Goal: Task Accomplishment & Management: Use online tool/utility

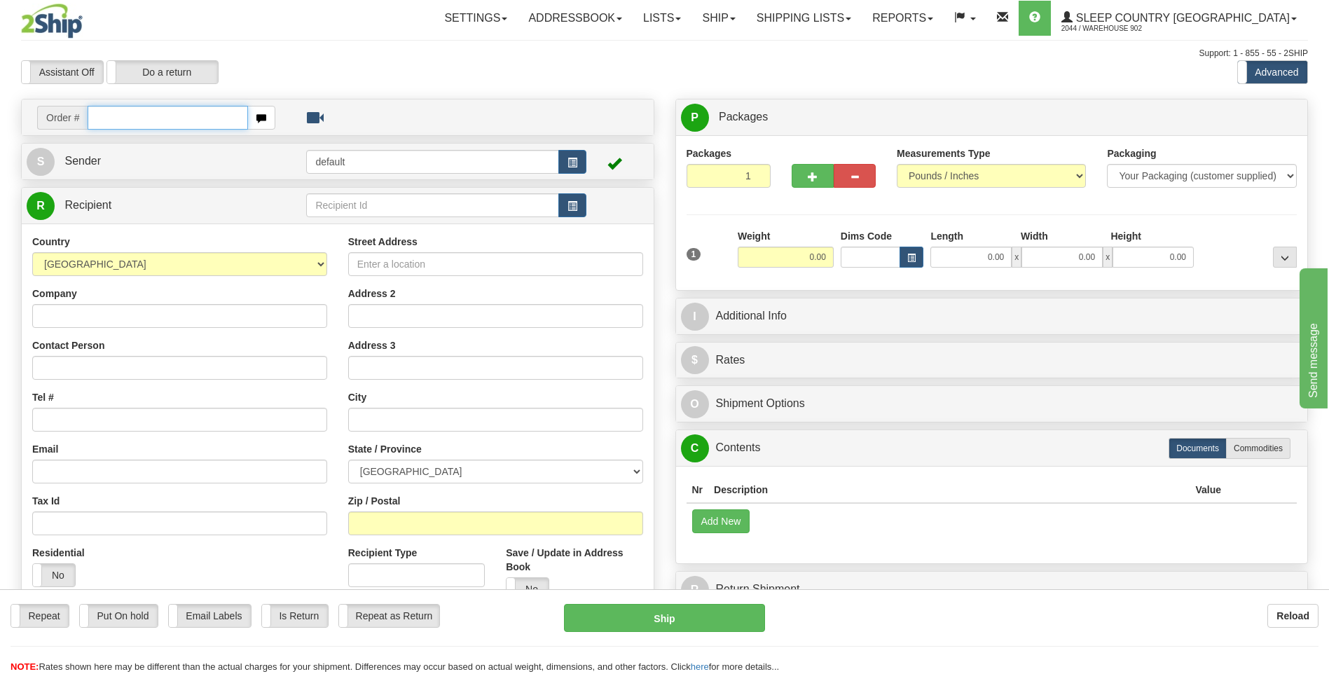
click at [167, 117] on input "text" at bounding box center [168, 118] width 160 height 24
type input "9000I038668"
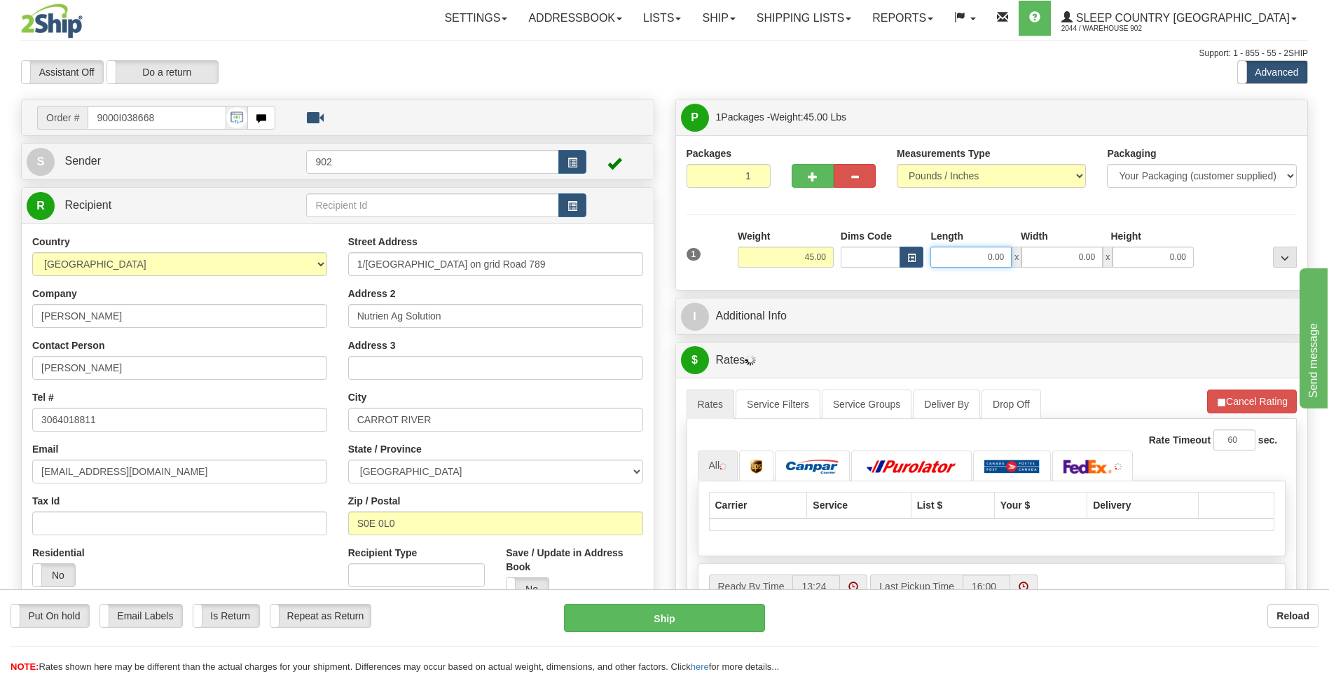
click at [969, 257] on input "0.00" at bounding box center [970, 257] width 81 height 21
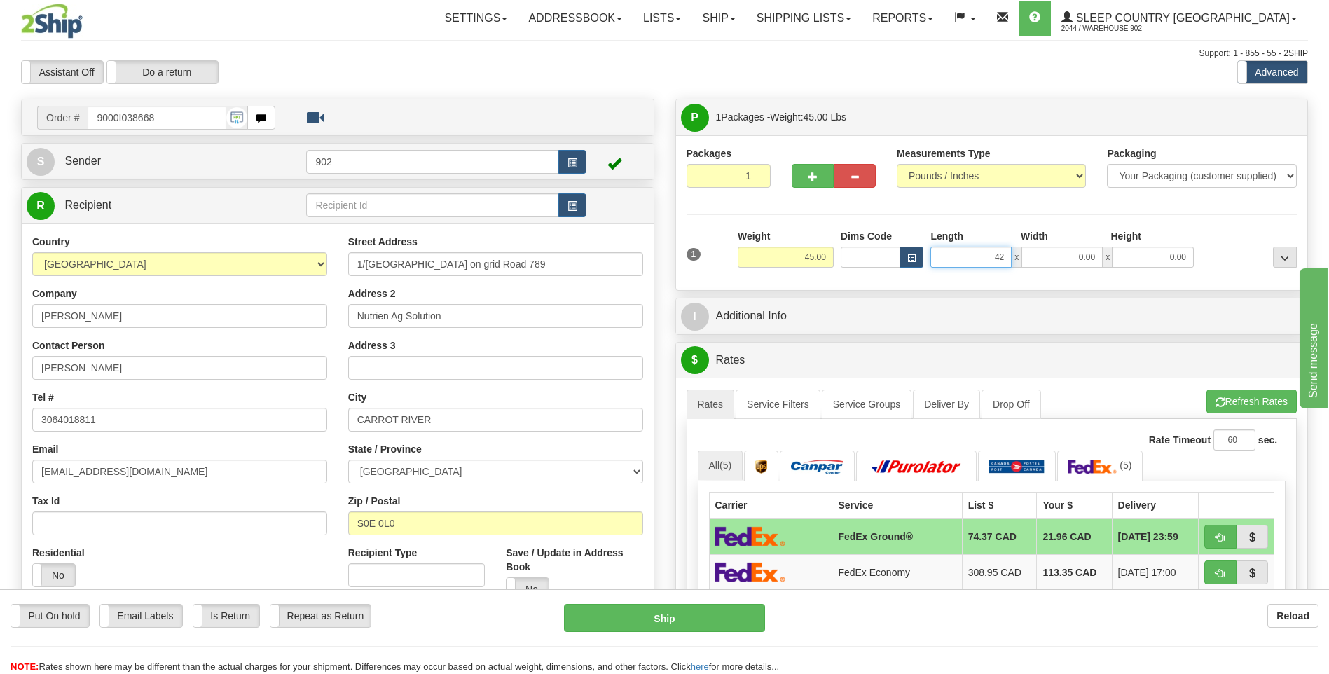
type input "42.00"
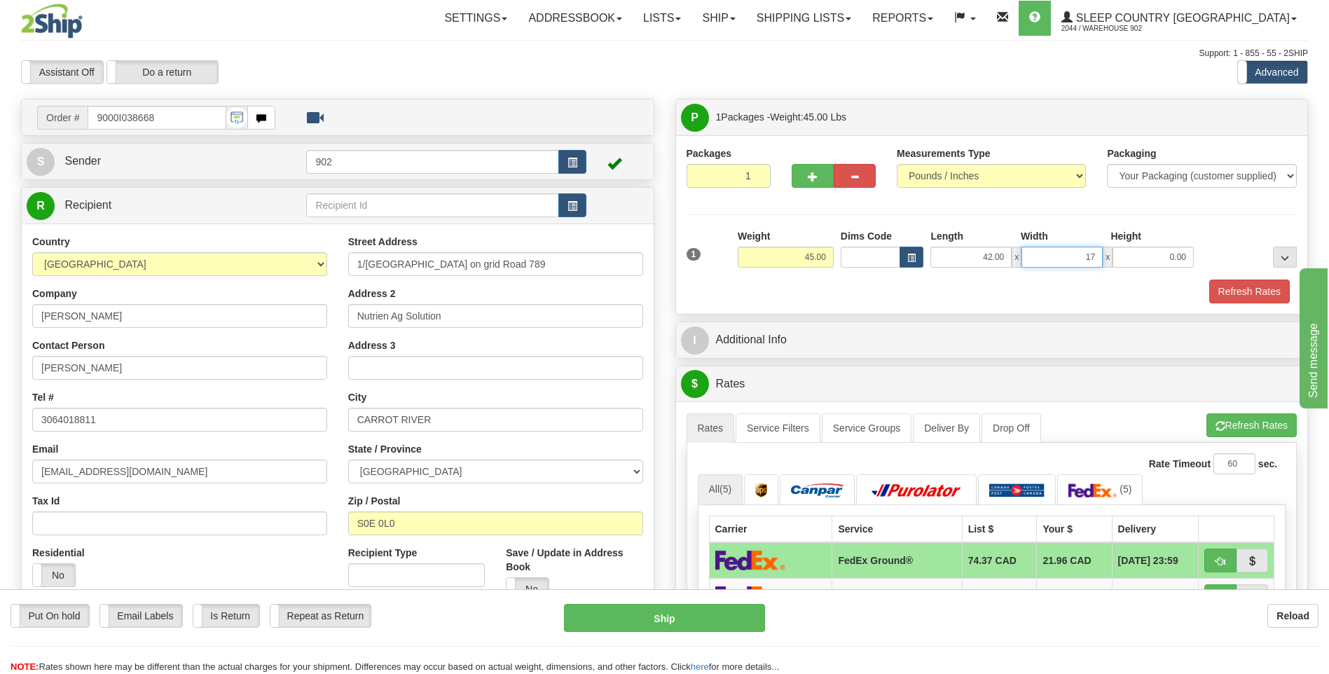
type input "17.00"
click at [1271, 290] on button "Refresh Rates" at bounding box center [1249, 292] width 81 height 24
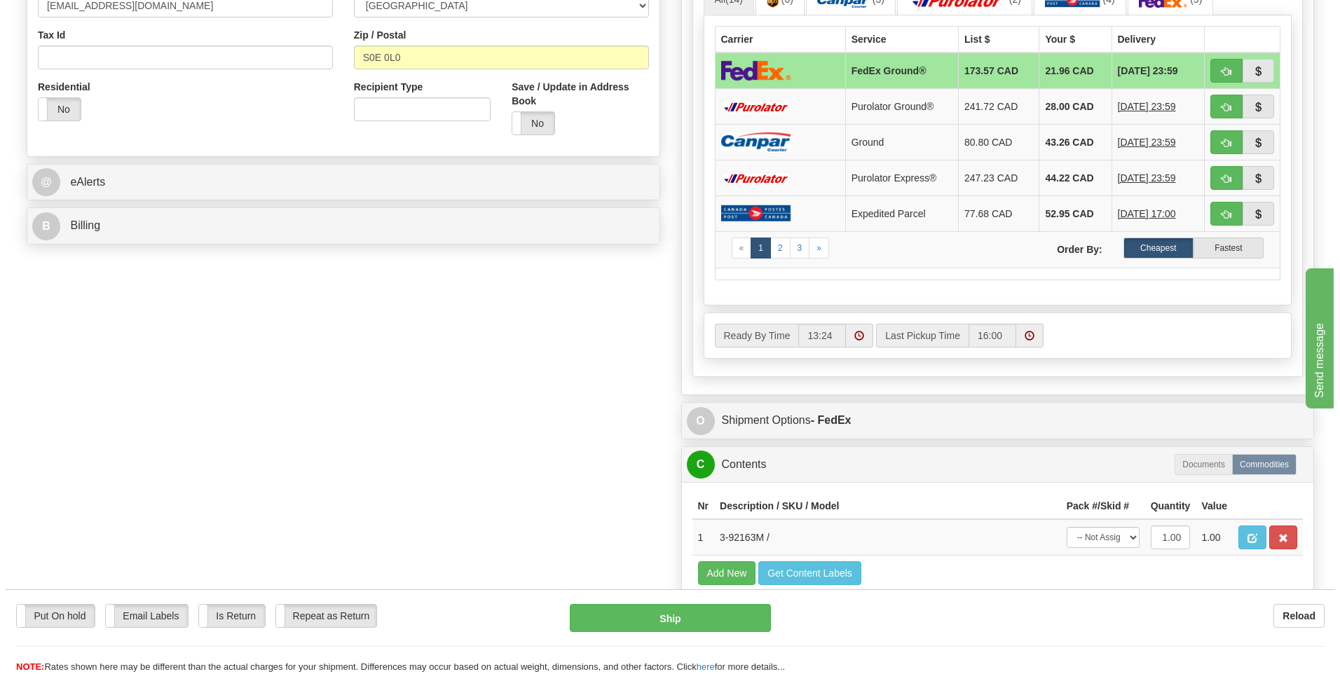
scroll to position [490, 0]
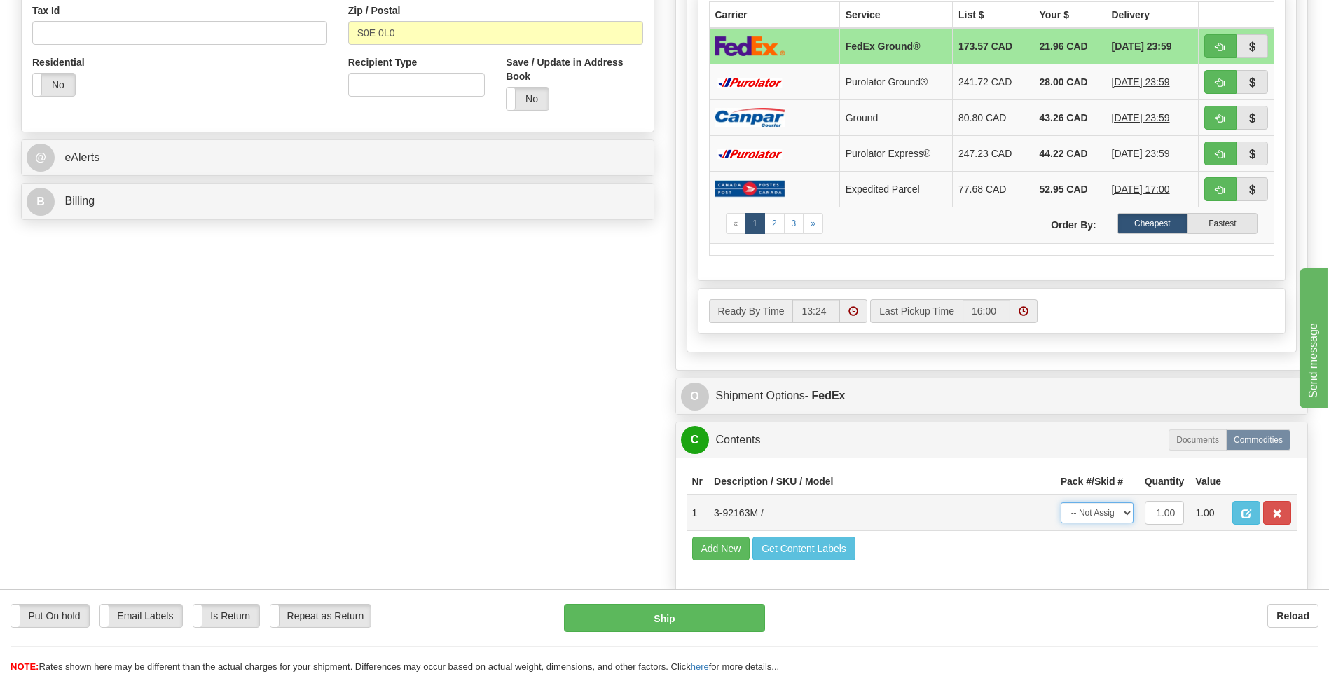
click at [1115, 512] on select "-- Not Assigned -- Package 1" at bounding box center [1097, 512] width 73 height 21
select select "0"
click at [1061, 502] on select "-- Not Assigned -- Package 1" at bounding box center [1097, 512] width 73 height 21
click at [618, 613] on button "Ship" at bounding box center [664, 618] width 200 height 28
type input "92"
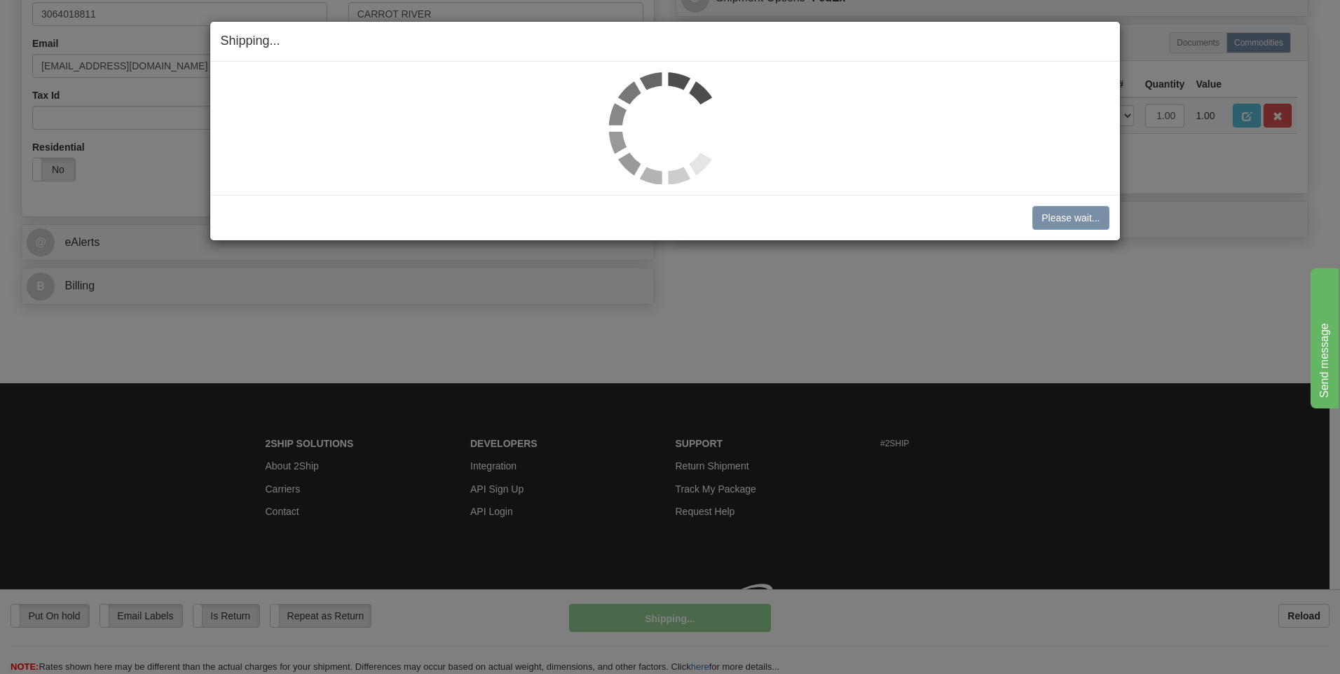
scroll to position [426, 0]
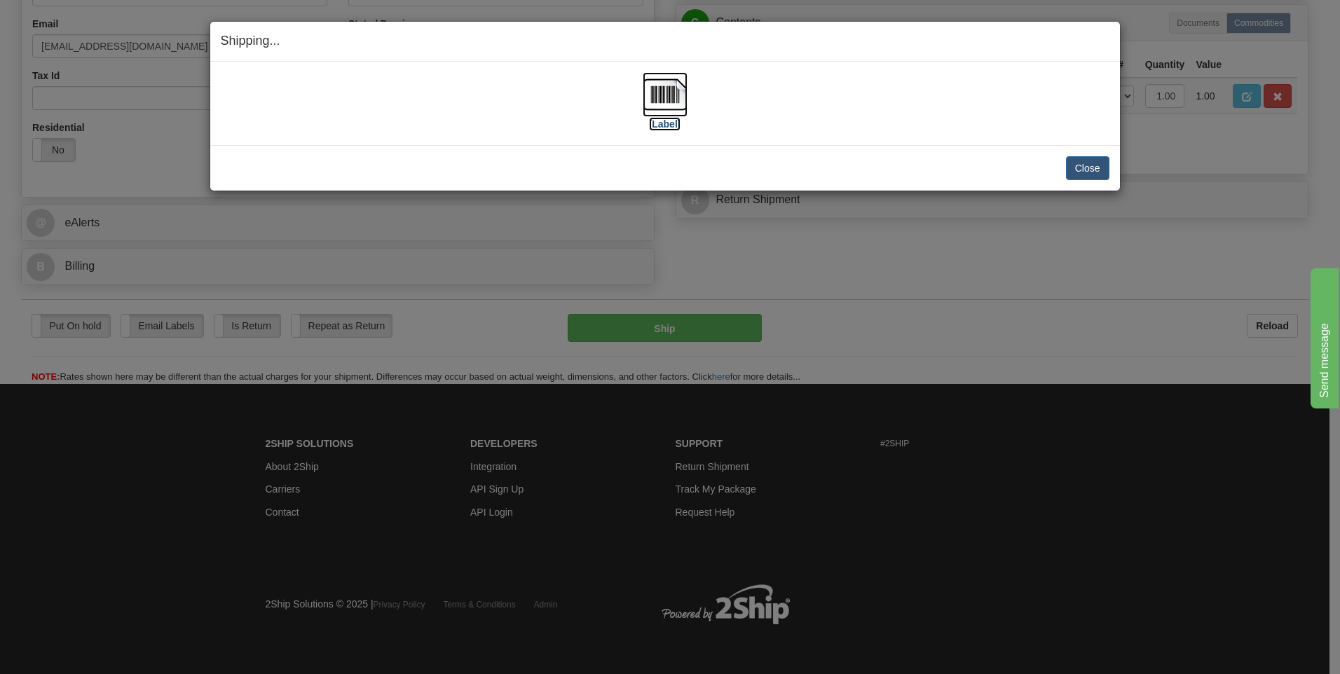
click at [678, 98] on img at bounding box center [664, 94] width 45 height 45
click at [1075, 166] on button "Close" at bounding box center [1087, 168] width 43 height 24
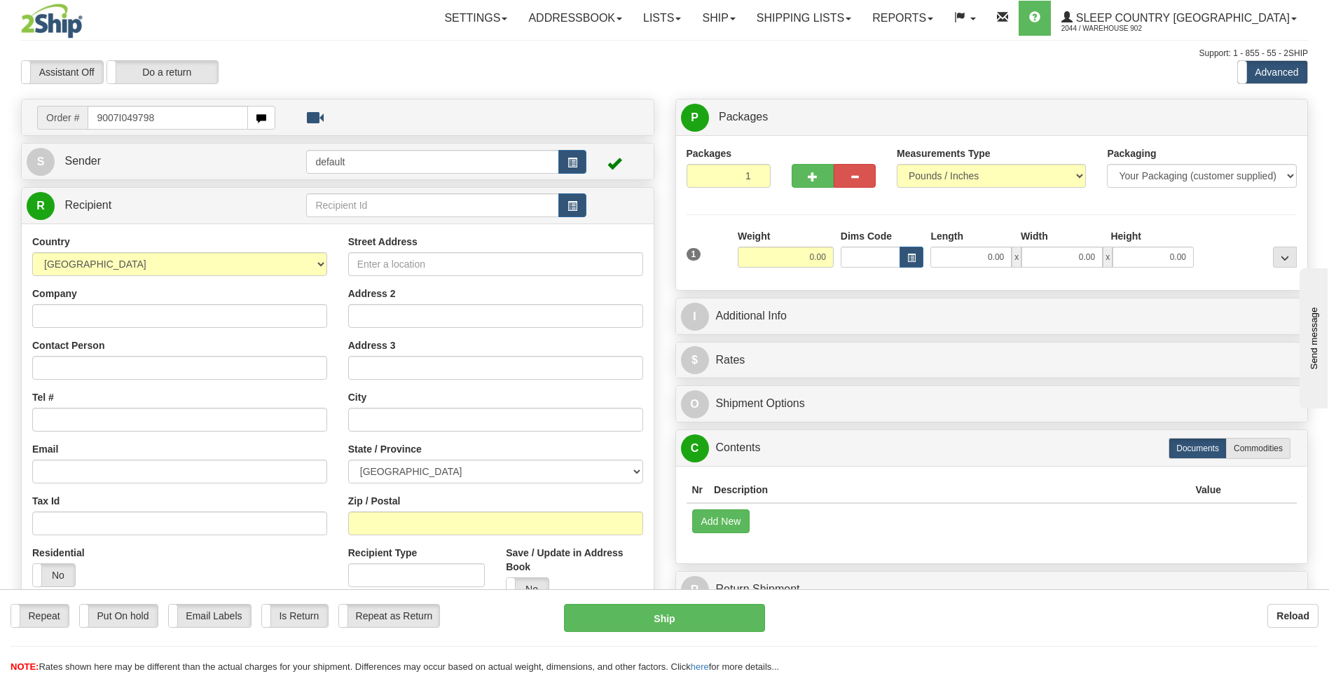
type input "9007I049798"
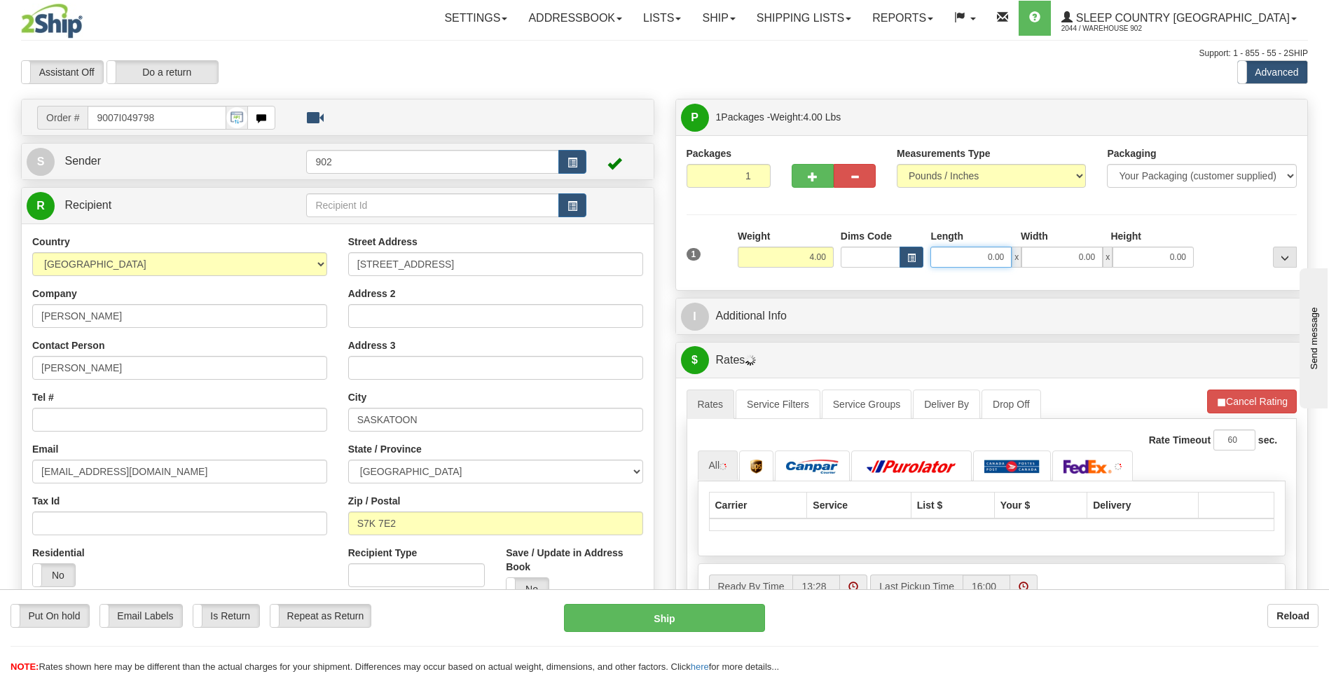
click at [1004, 258] on input "0.00" at bounding box center [970, 257] width 81 height 21
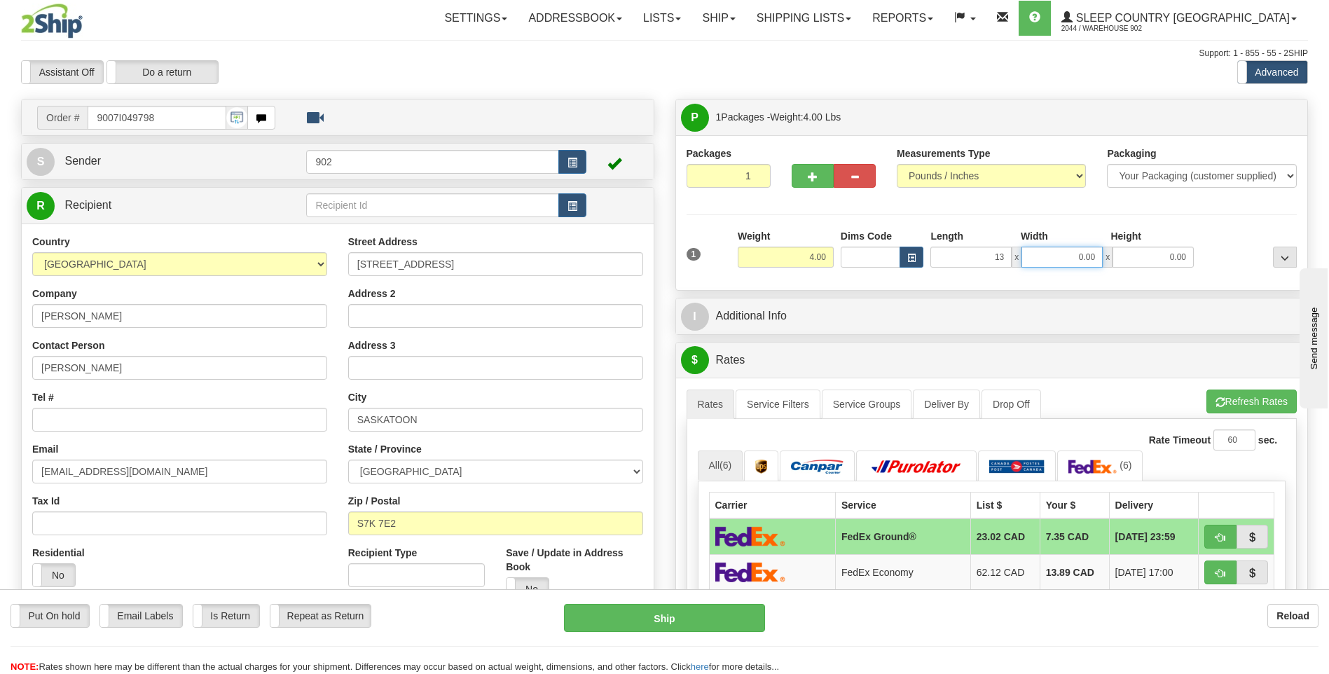
type input "13.00"
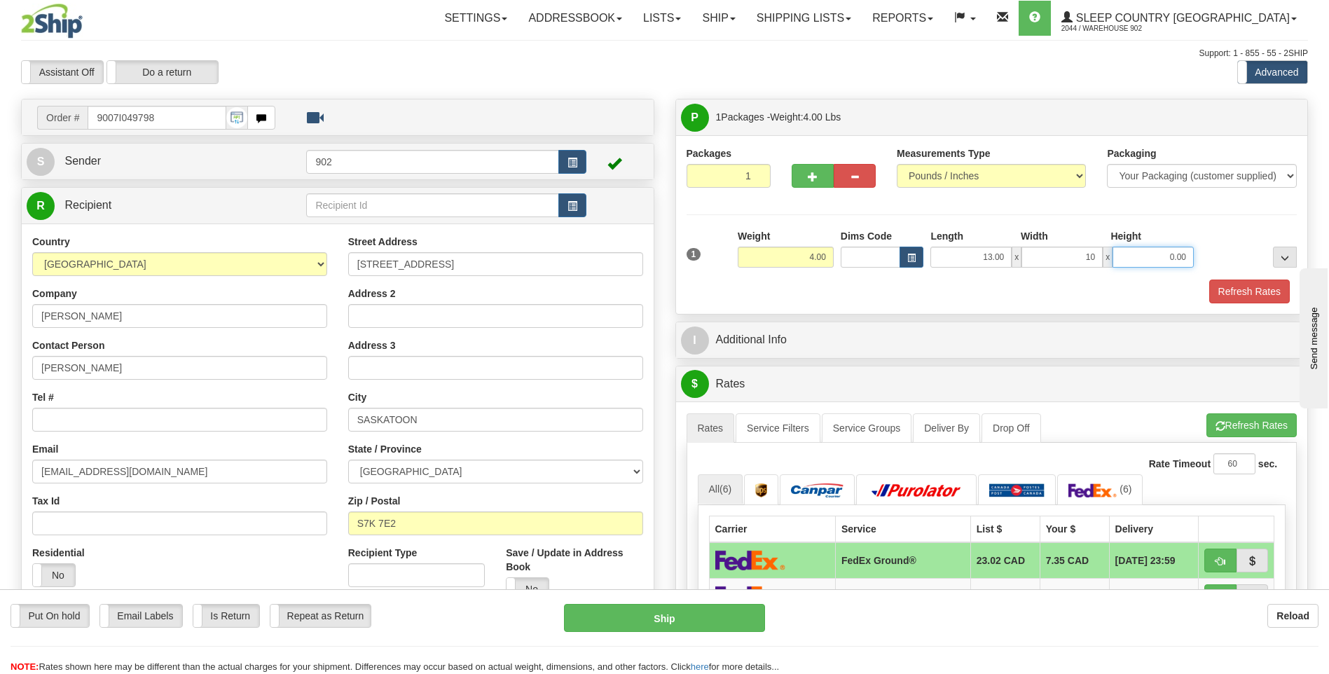
type input "10.00"
type input "3.00"
click at [1216, 298] on button "Refresh Rates" at bounding box center [1249, 292] width 81 height 24
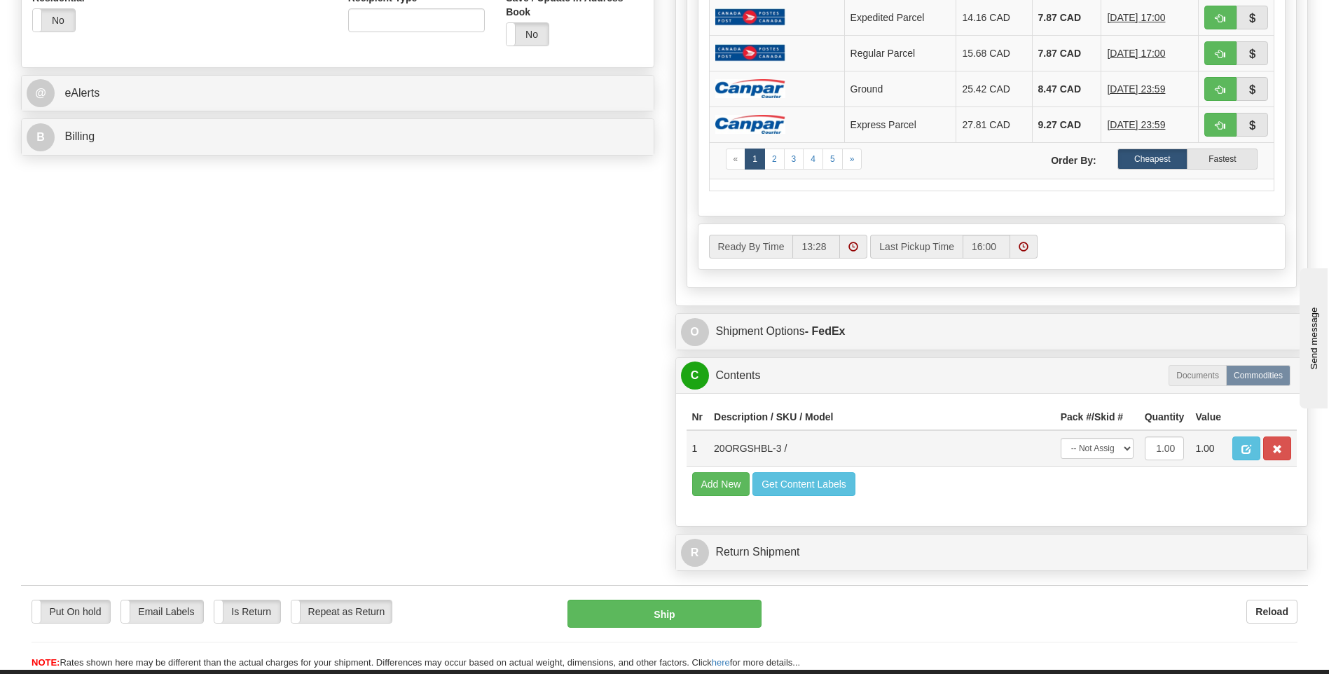
scroll to position [560, 0]
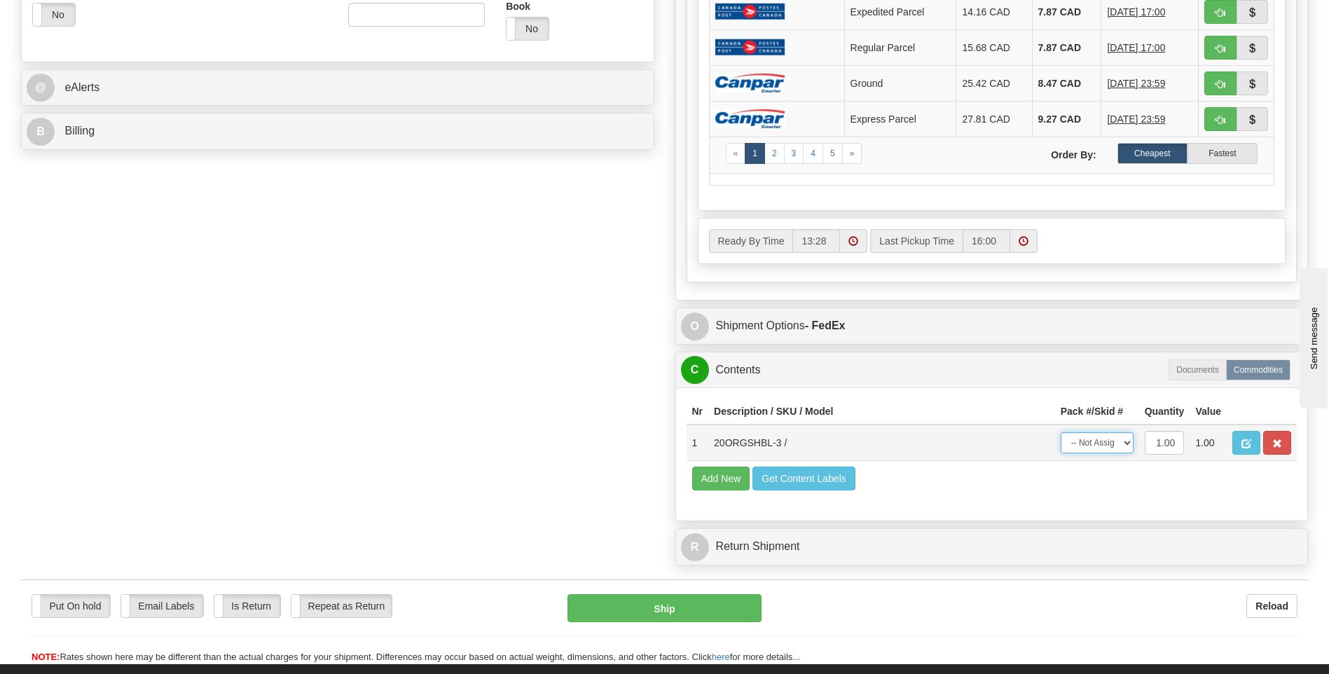
click at [1099, 445] on select "-- Not Assigned -- Package 1" at bounding box center [1097, 442] width 73 height 21
select select "0"
click at [1061, 432] on select "-- Not Assigned -- Package 1" at bounding box center [1097, 442] width 73 height 21
click at [675, 614] on button "Ship" at bounding box center [663, 608] width 193 height 28
type input "92"
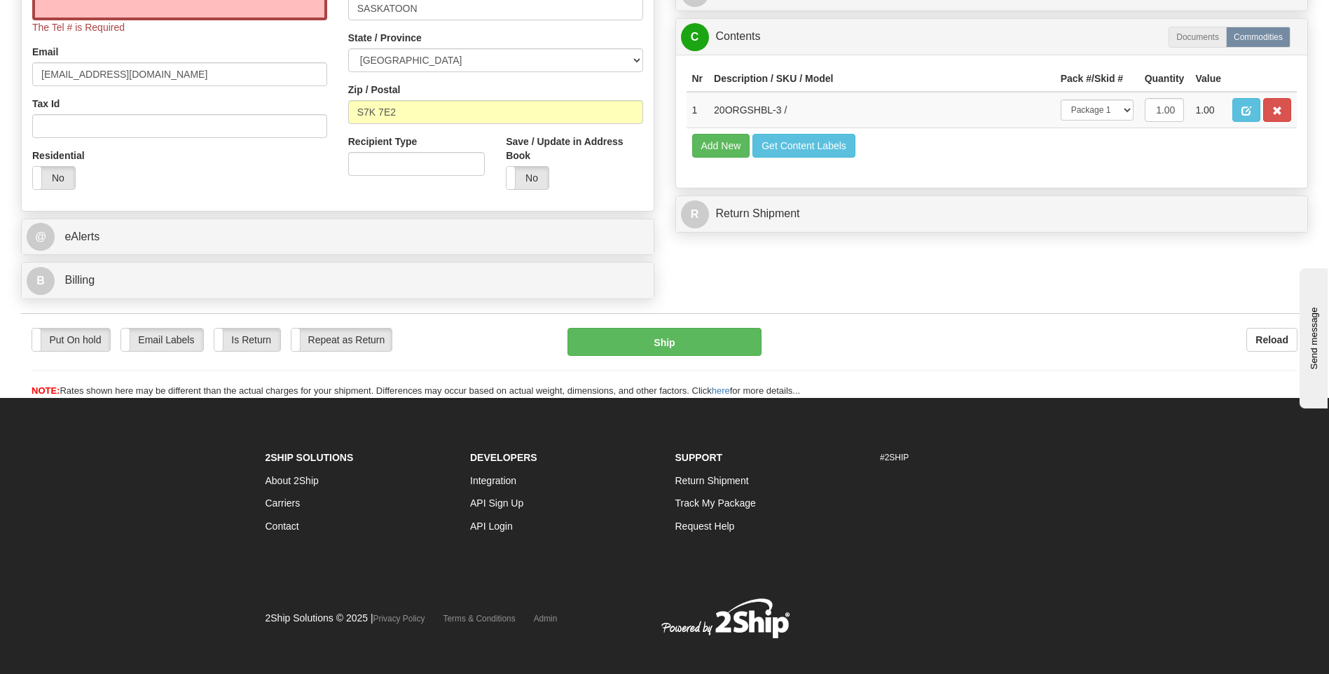
scroll to position [216, 0]
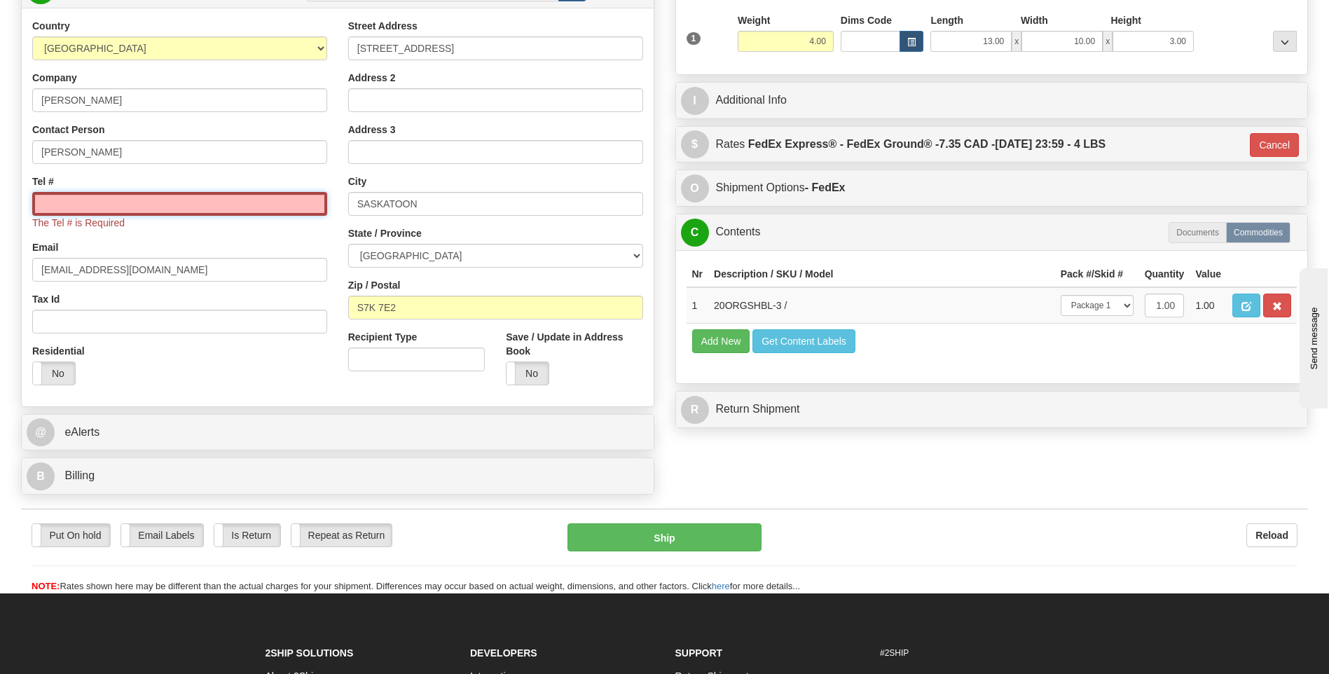
click at [209, 209] on input "Tel #" at bounding box center [179, 204] width 295 height 24
click at [75, 187] on div "Tel # The Tel # is Required" at bounding box center [179, 201] width 295 height 55
click at [78, 200] on input "Tel #" at bounding box center [179, 204] width 295 height 24
paste input "306 261-3229"
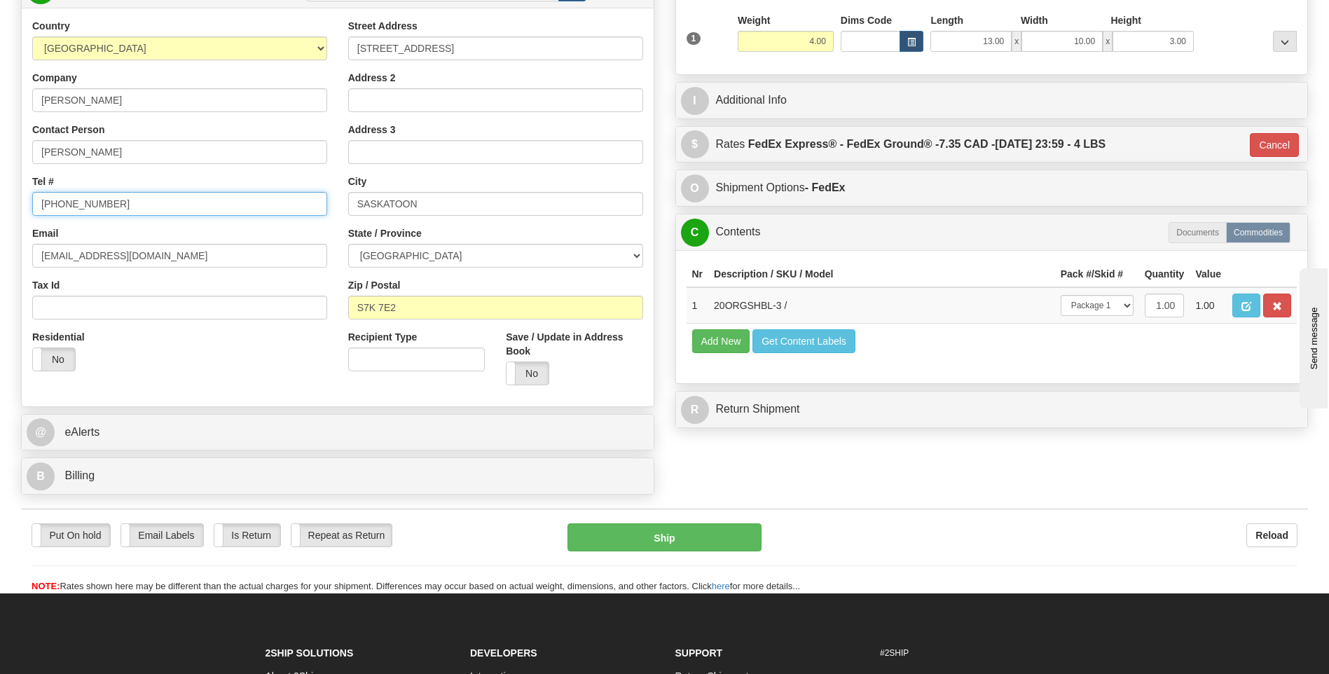
type input "306 261-3229"
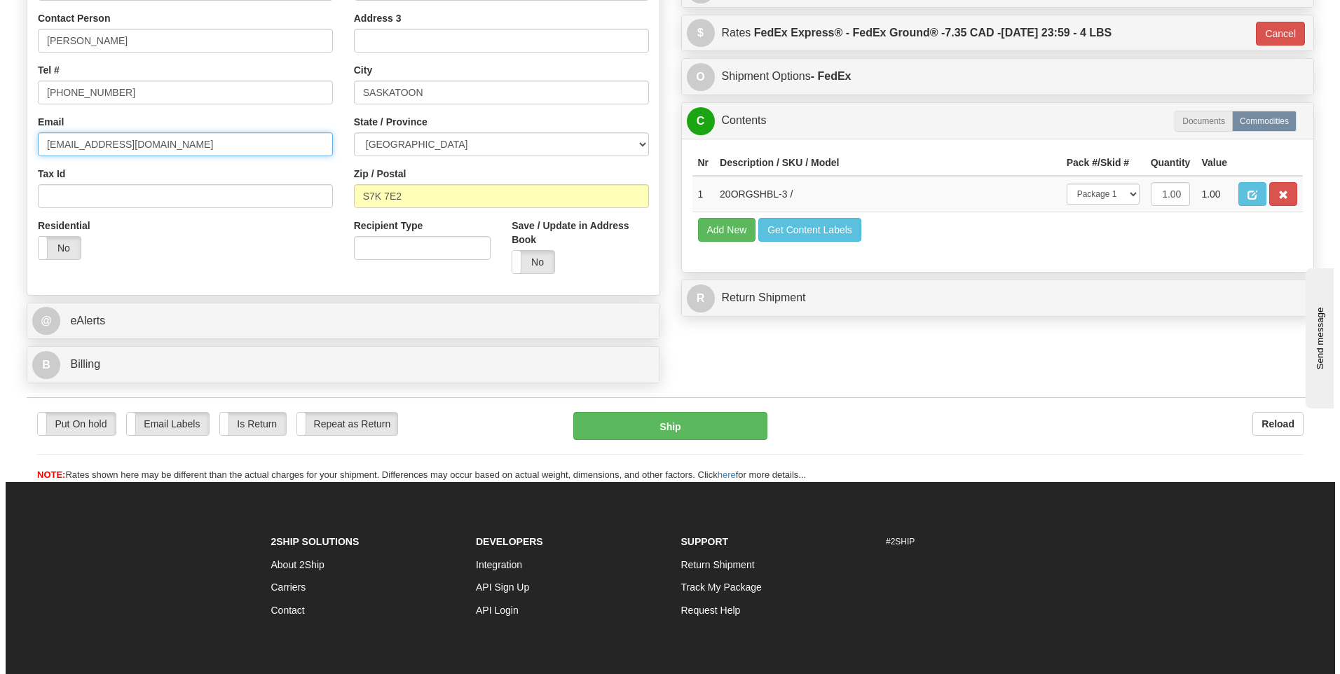
scroll to position [356, 0]
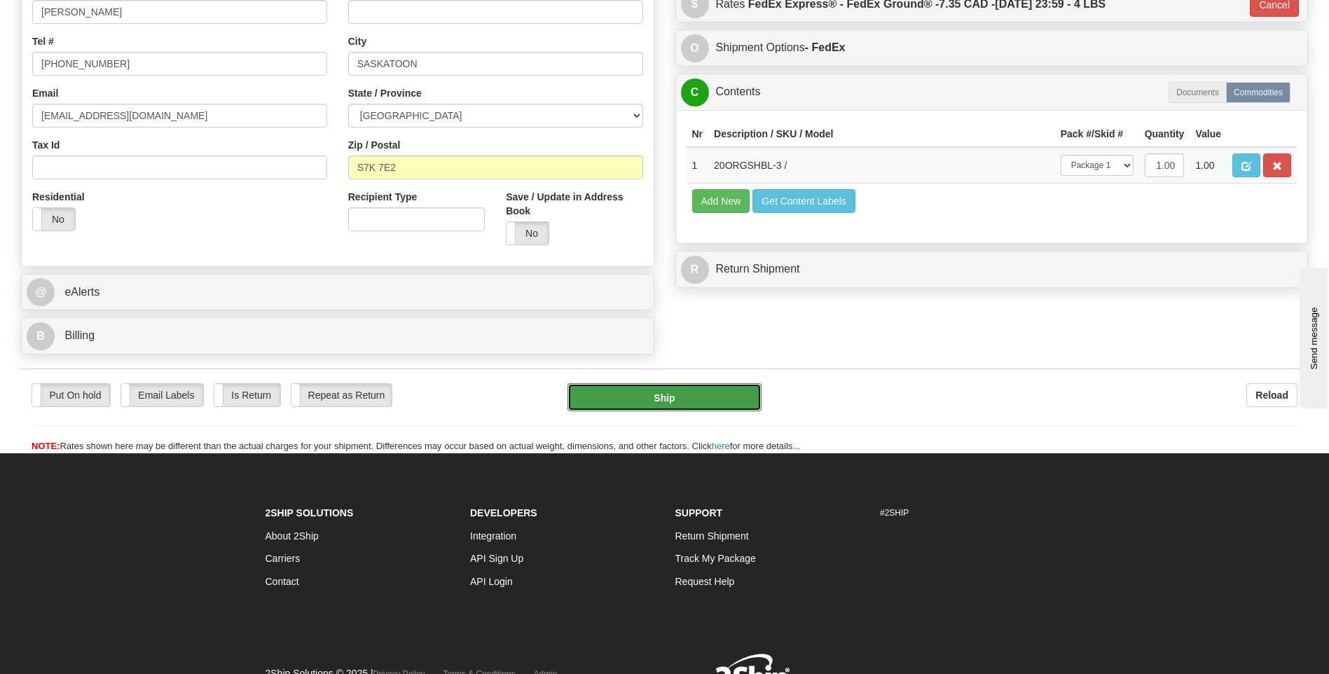
click at [700, 390] on button "Ship" at bounding box center [663, 397] width 193 height 28
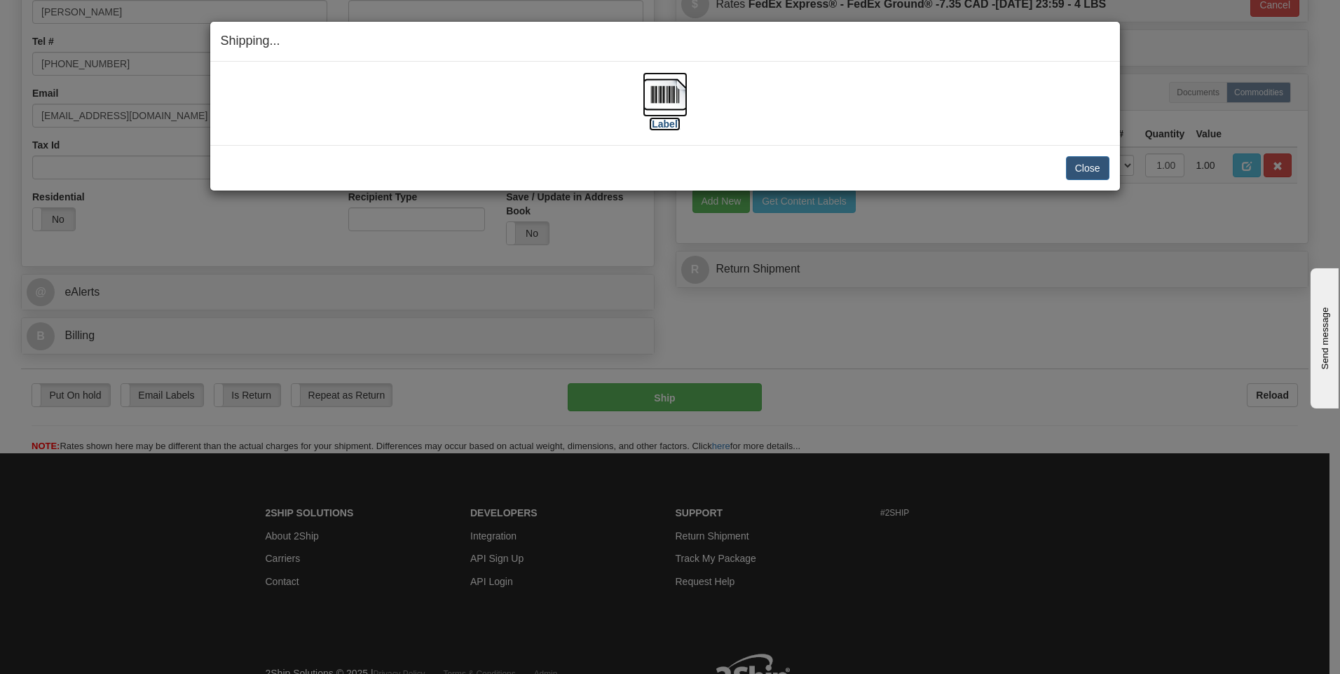
click at [646, 95] on img at bounding box center [664, 94] width 45 height 45
click at [1094, 169] on button "Close" at bounding box center [1087, 168] width 43 height 24
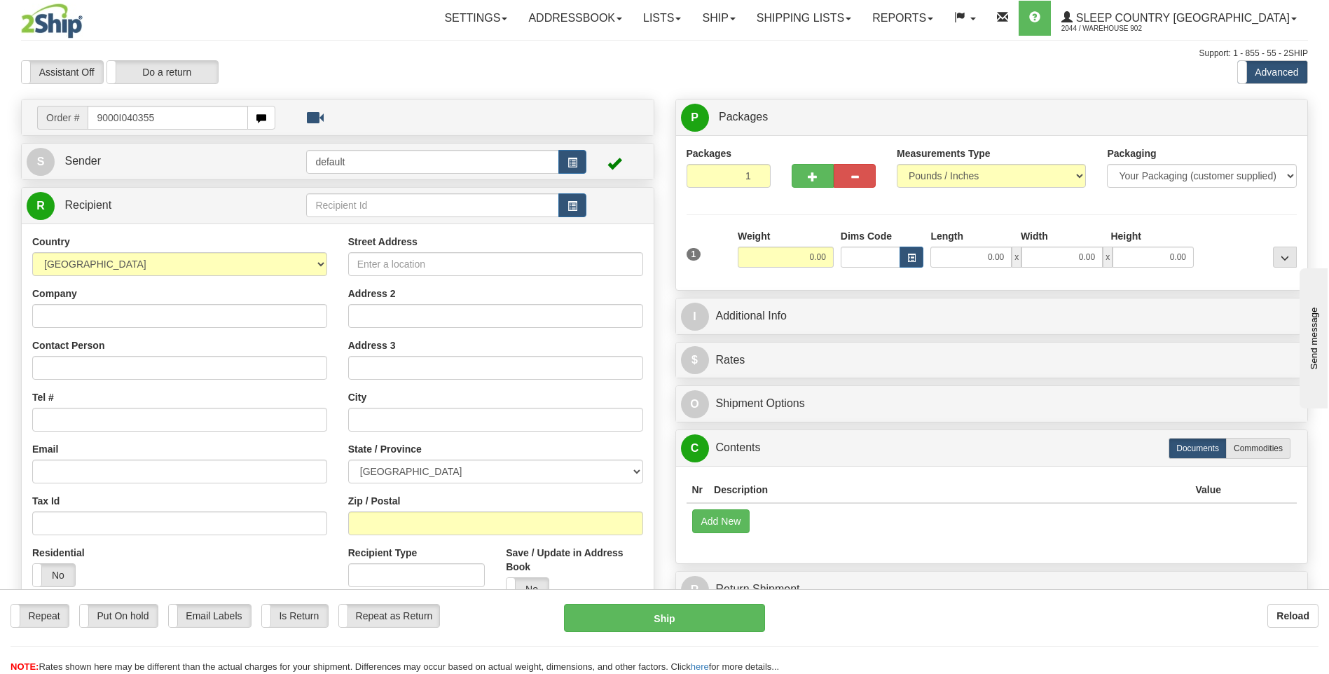
type input "9000I040355"
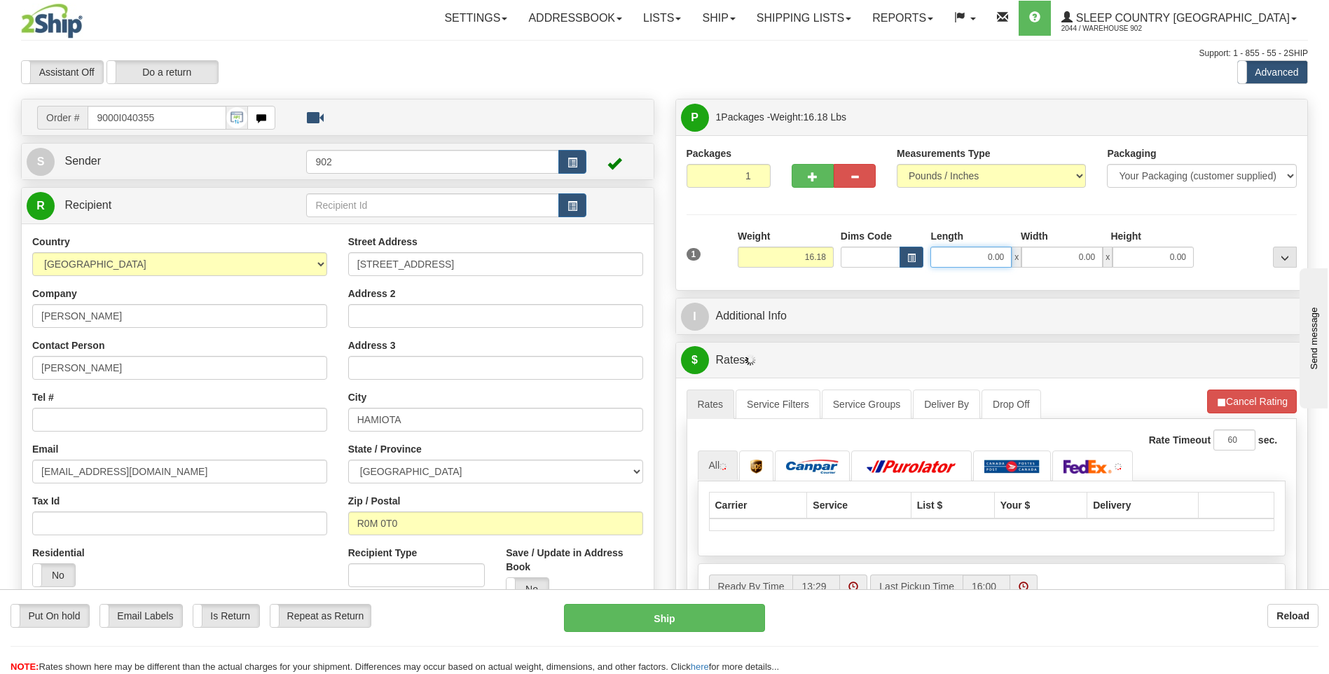
click at [989, 254] on input "0.00" at bounding box center [970, 257] width 81 height 21
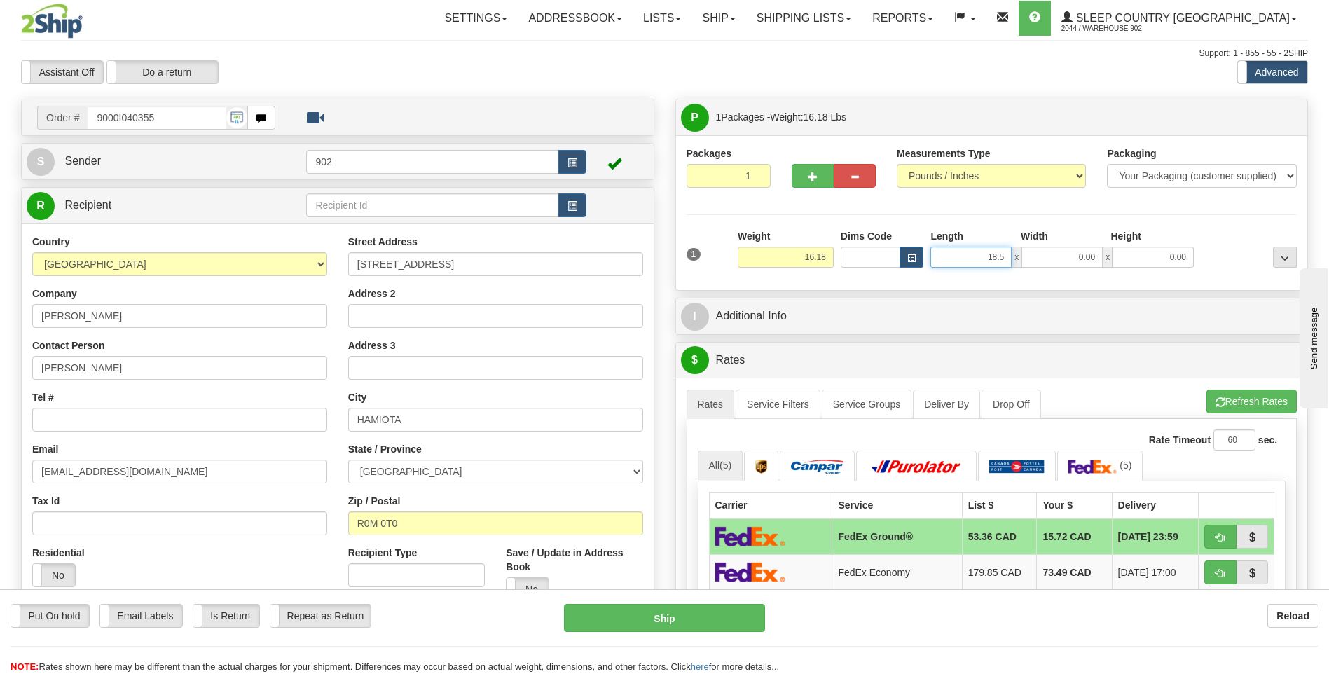
type input "18.50"
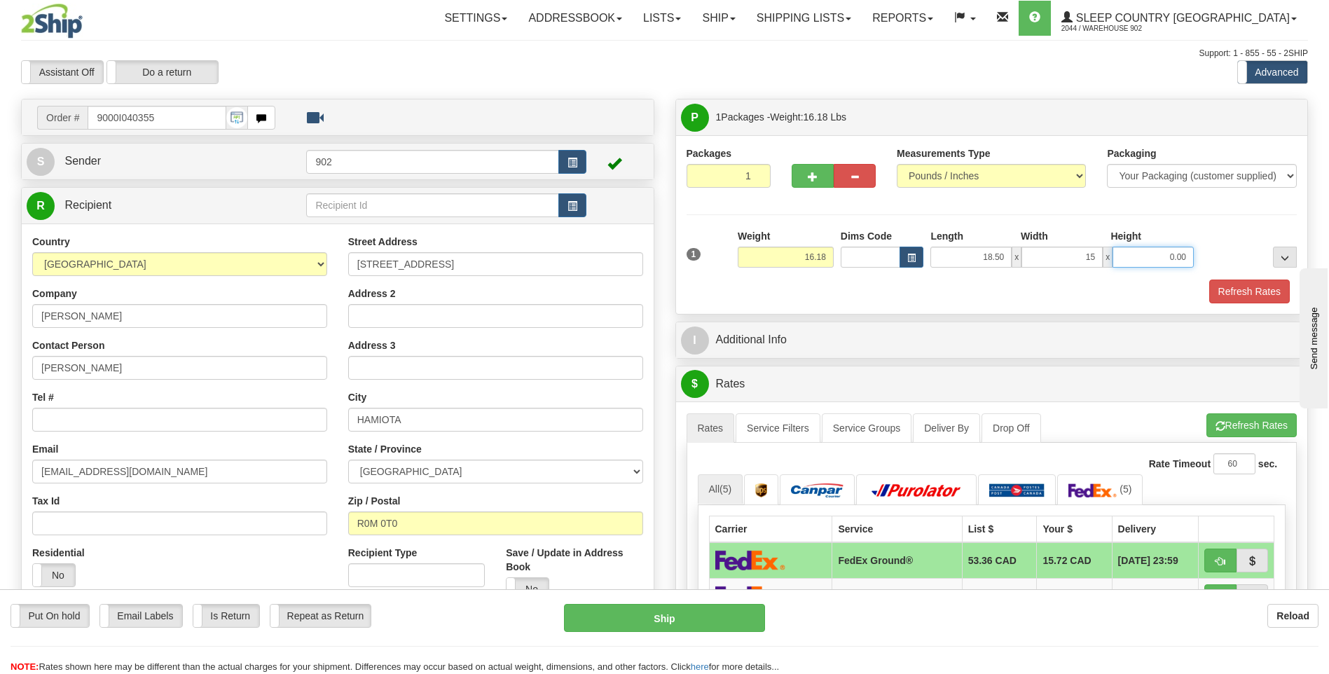
type input "15.00"
type input "11.00"
click at [1236, 296] on button "Refresh Rates" at bounding box center [1249, 292] width 81 height 24
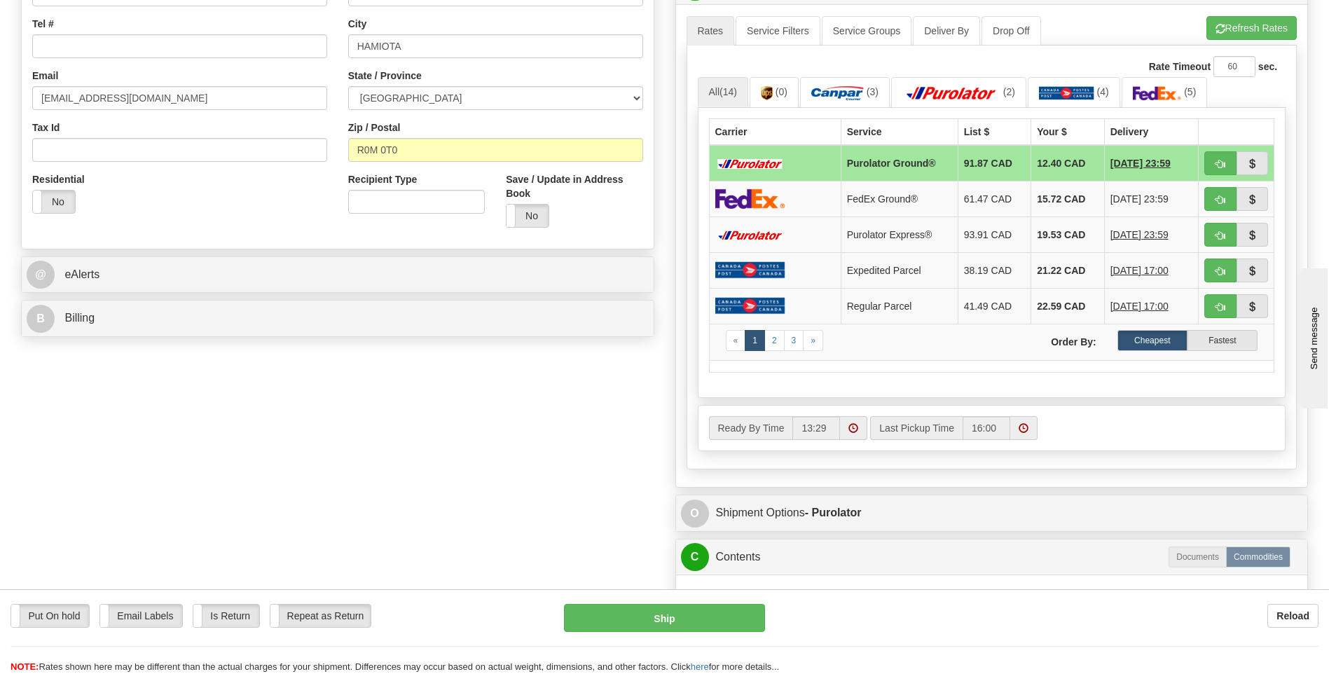
scroll to position [350, 0]
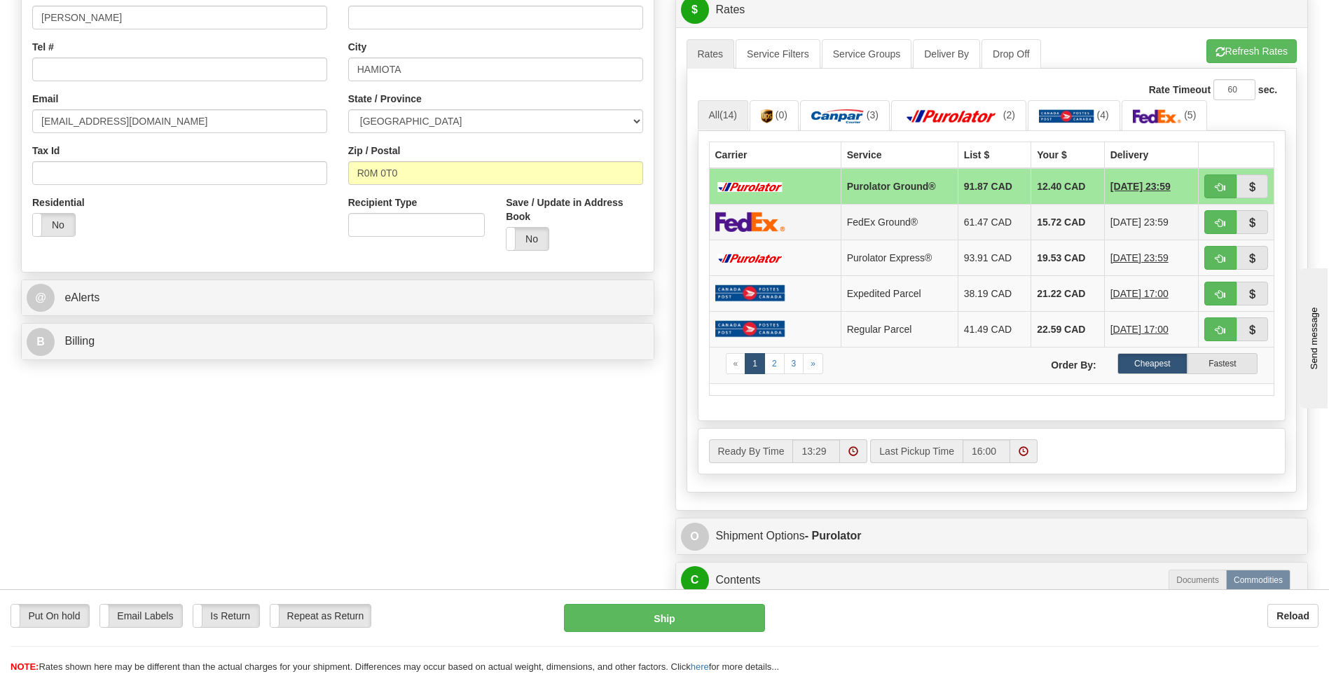
click at [795, 223] on td at bounding box center [775, 222] width 132 height 36
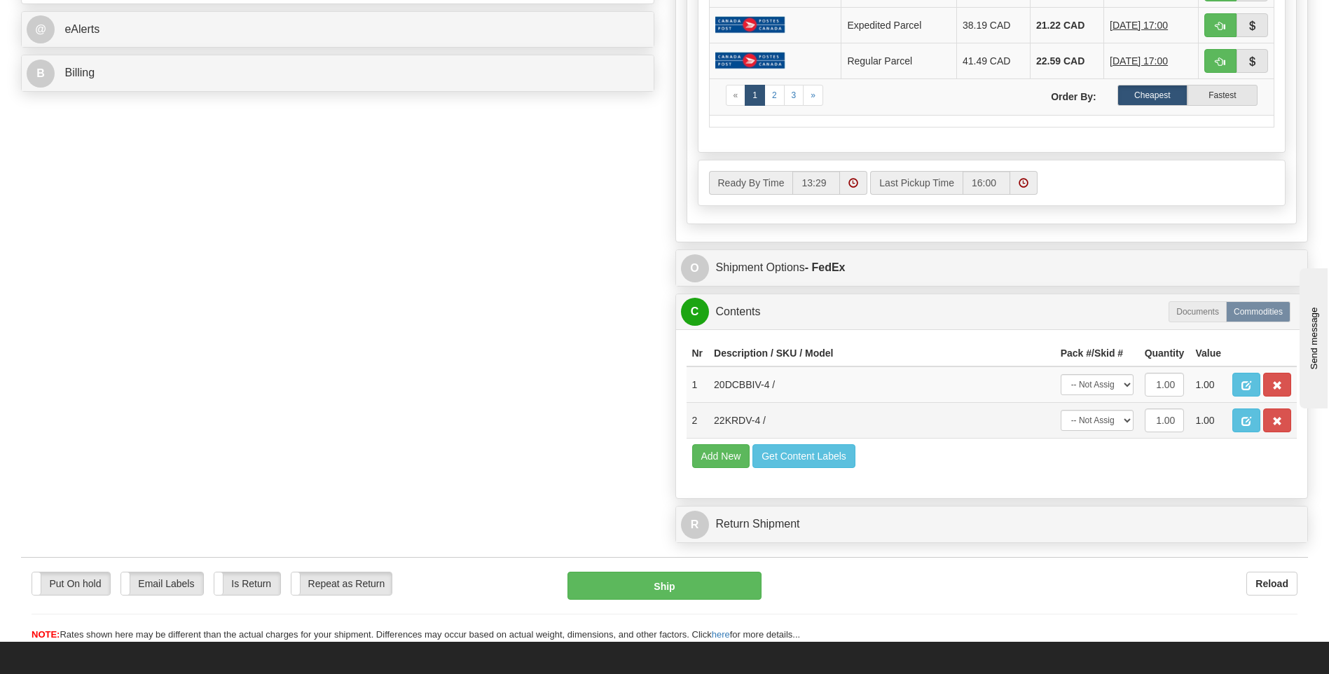
scroll to position [631, 0]
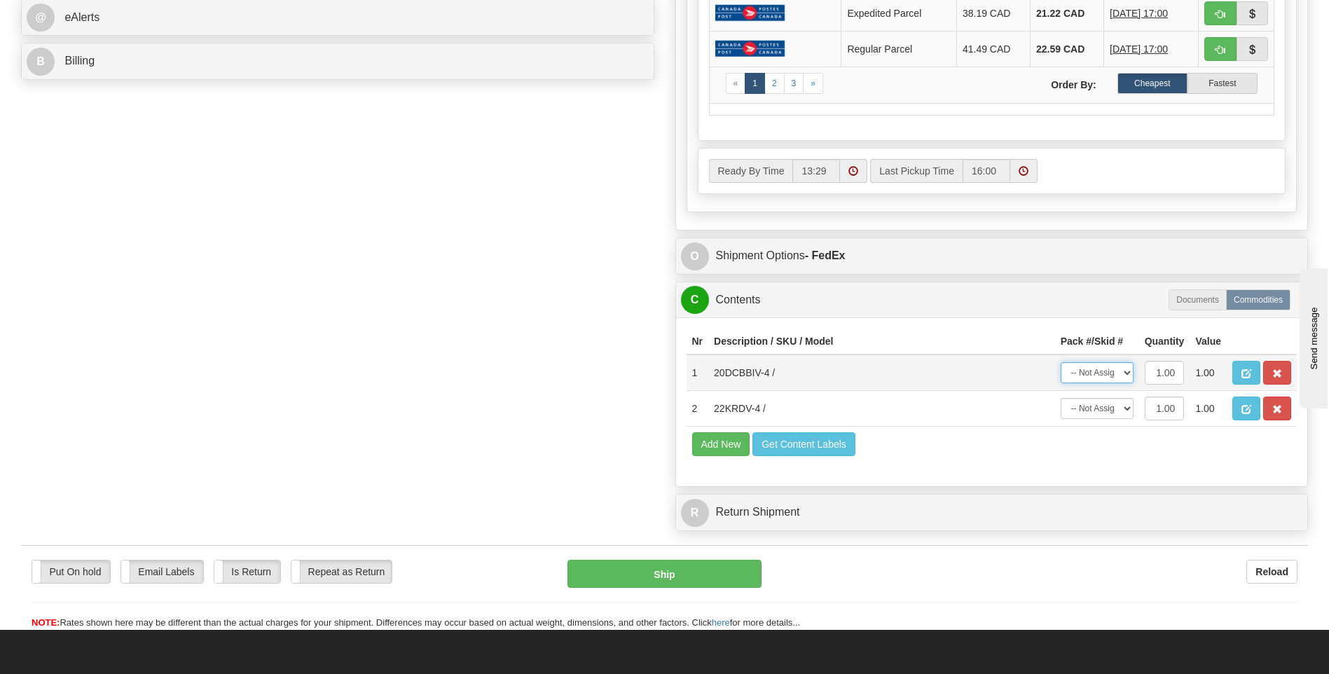
drag, startPoint x: 1121, startPoint y: 376, endPoint x: 1116, endPoint y: 381, distance: 7.4
click at [1121, 376] on select "-- Not Assigned -- Package 1" at bounding box center [1097, 372] width 73 height 21
select select "0"
click at [1061, 362] on select "-- Not Assigned -- Package 1" at bounding box center [1097, 372] width 73 height 21
click at [1108, 404] on select "-- Not Assigned -- Package 1" at bounding box center [1097, 408] width 73 height 21
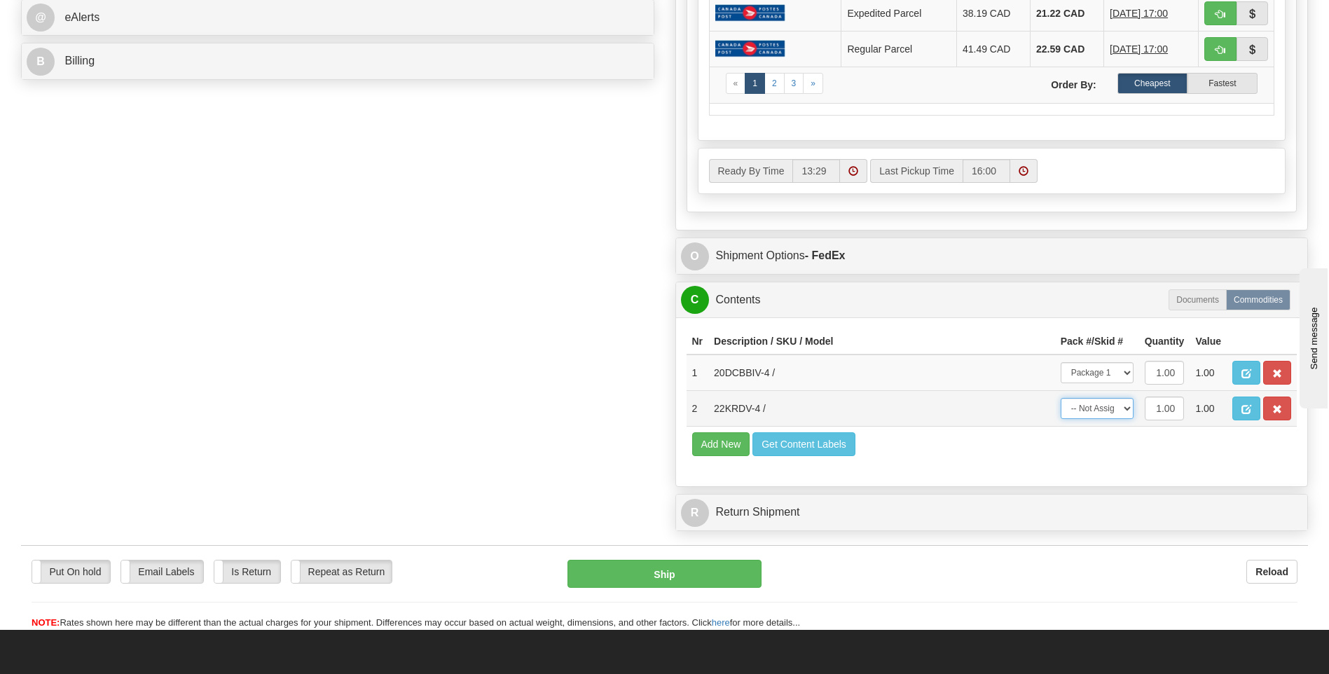
select select "0"
click at [1061, 398] on select "-- Not Assigned -- Package 1" at bounding box center [1097, 408] width 73 height 21
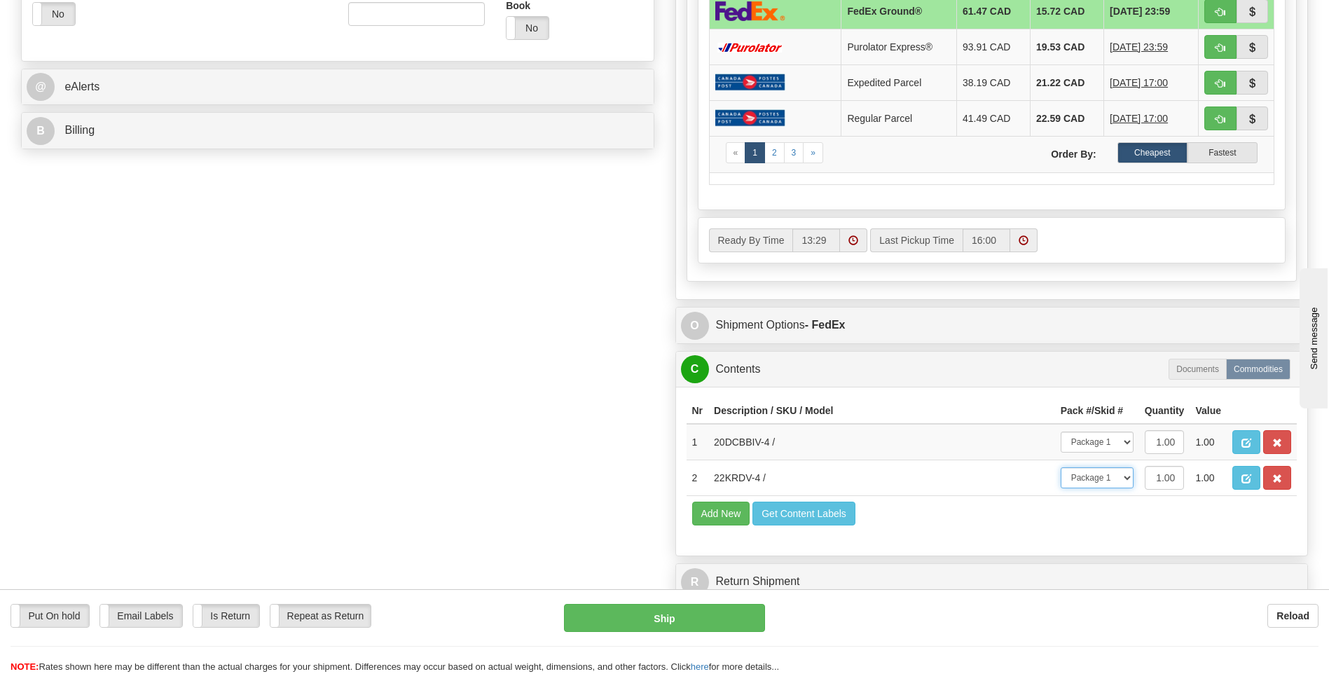
scroll to position [771, 0]
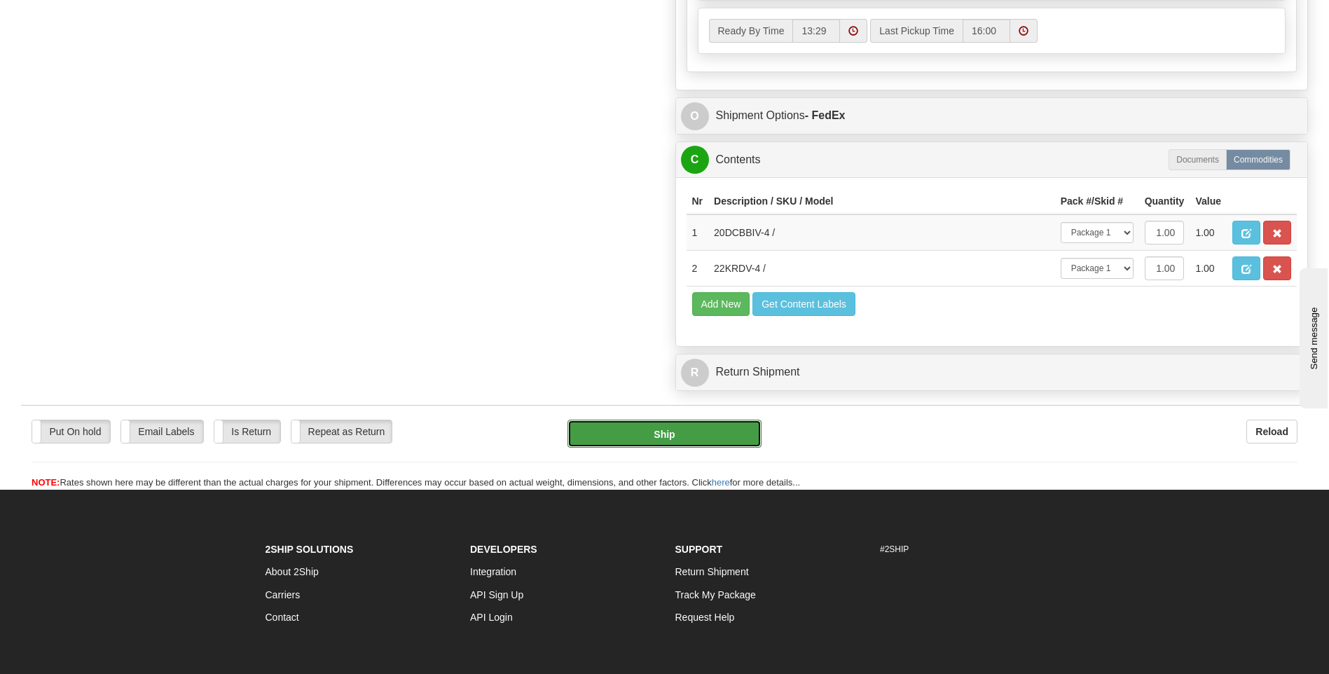
click at [658, 434] on button "Ship" at bounding box center [663, 434] width 193 height 28
type input "92"
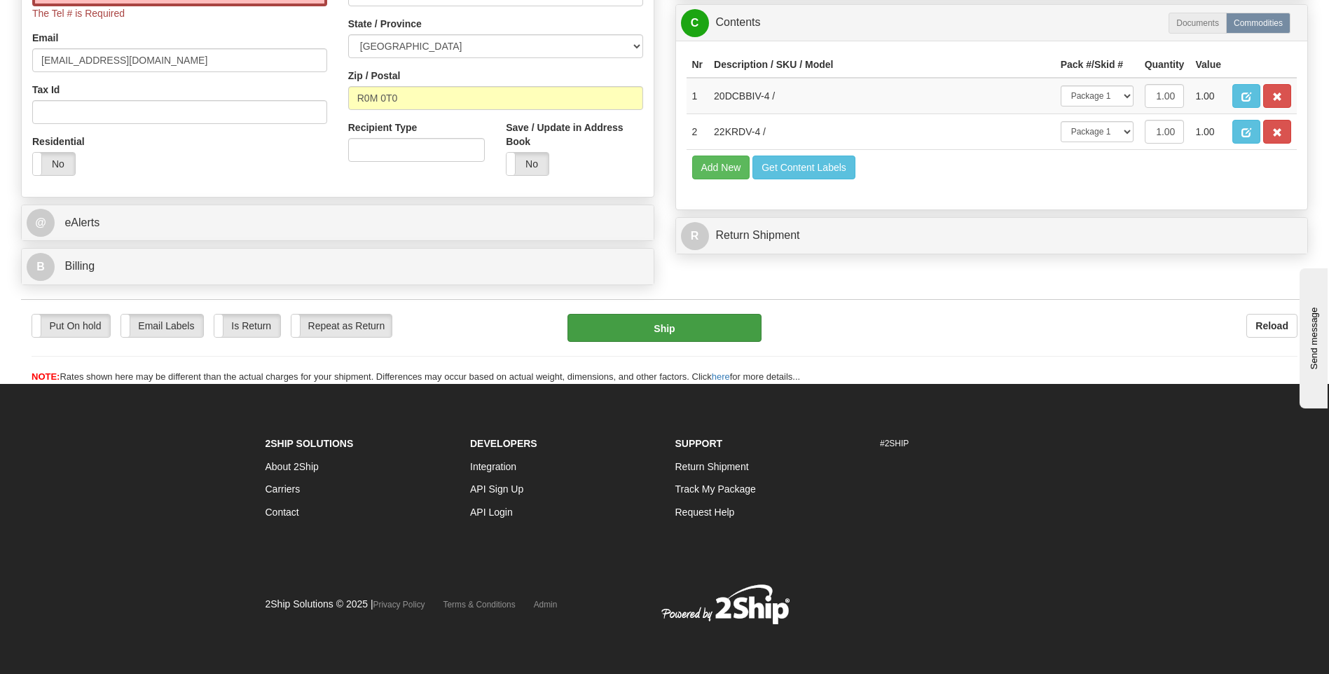
scroll to position [394, 0]
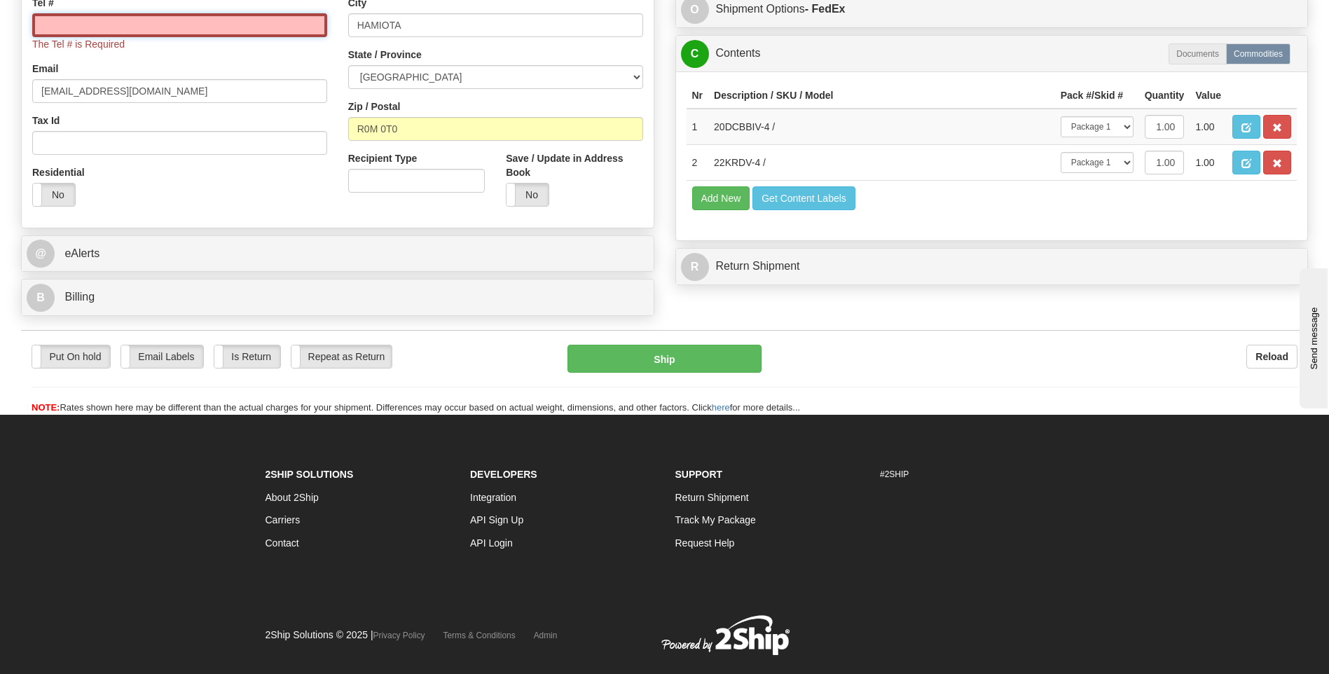
click at [170, 36] on input "Tel #" at bounding box center [179, 25] width 295 height 24
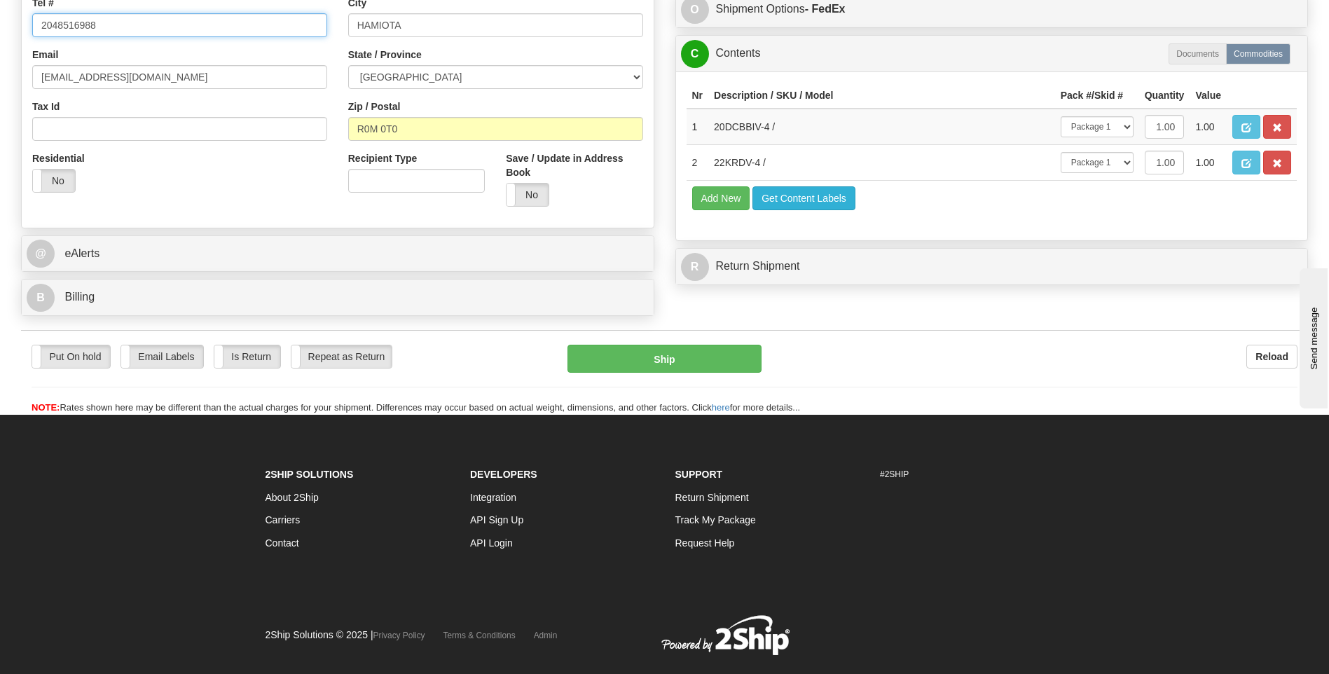
type input "2048516988"
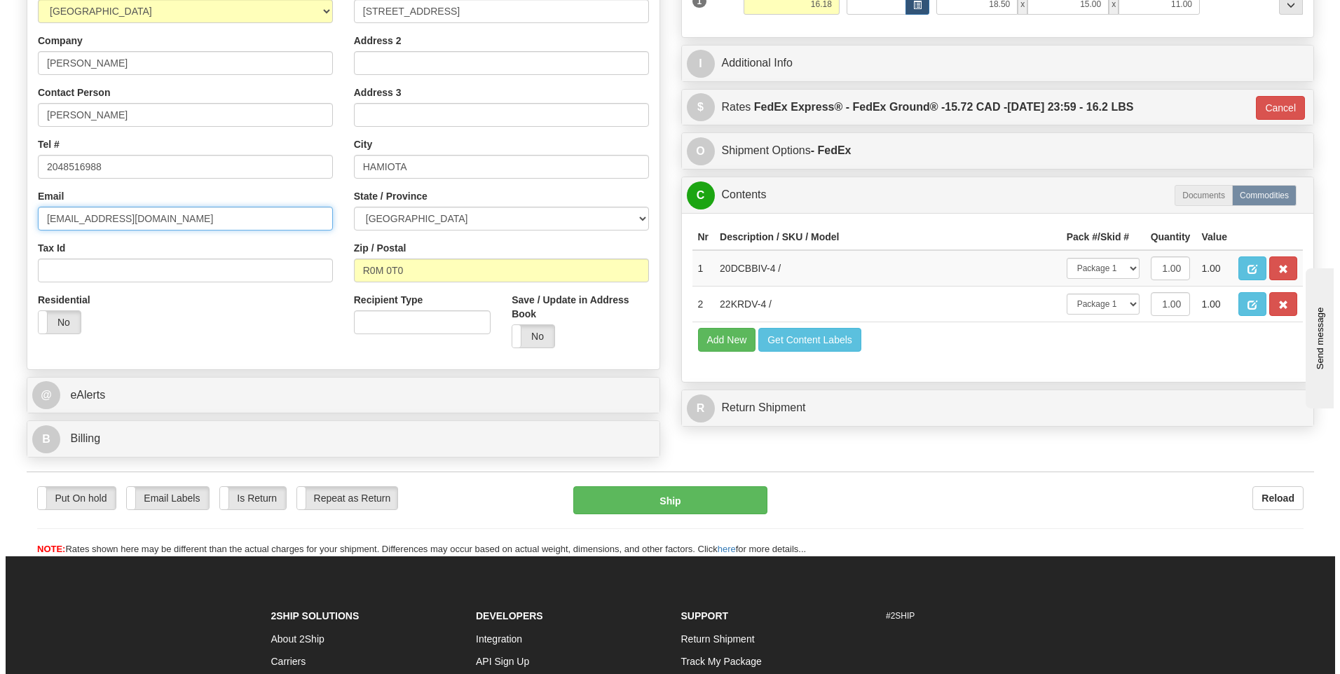
scroll to position [286, 0]
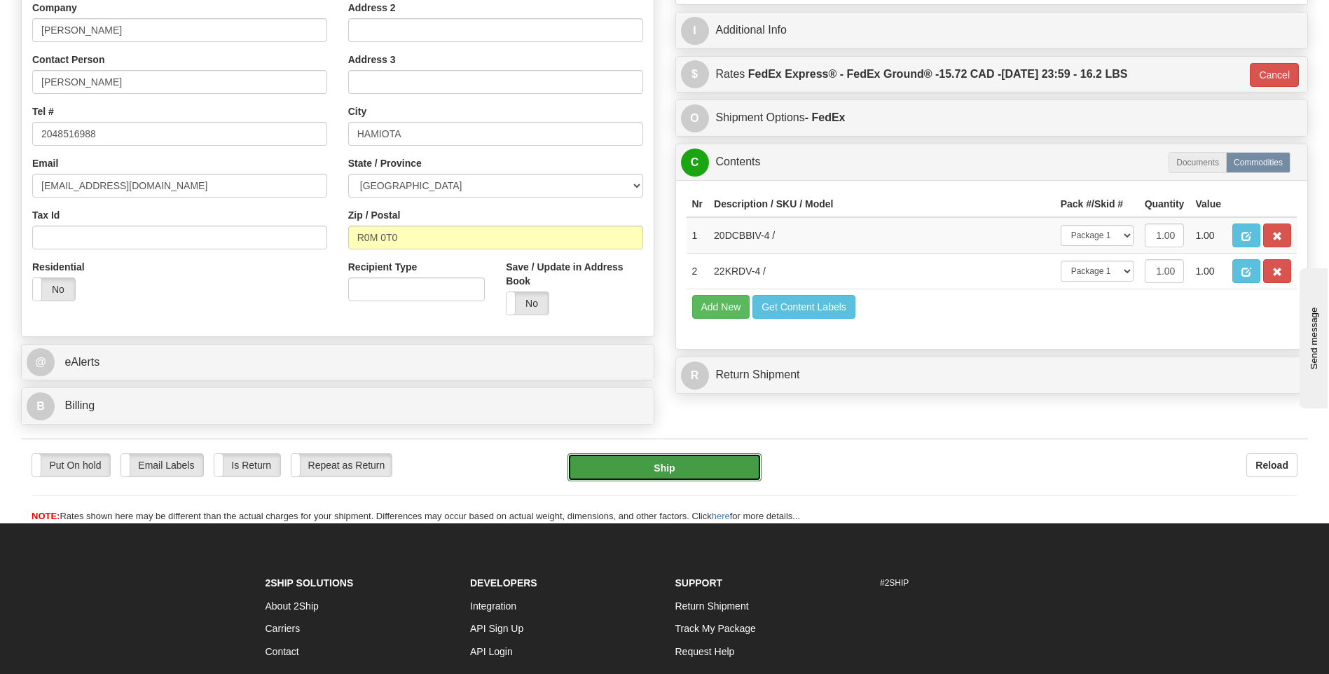
click at [670, 474] on button "Ship" at bounding box center [663, 467] width 193 height 28
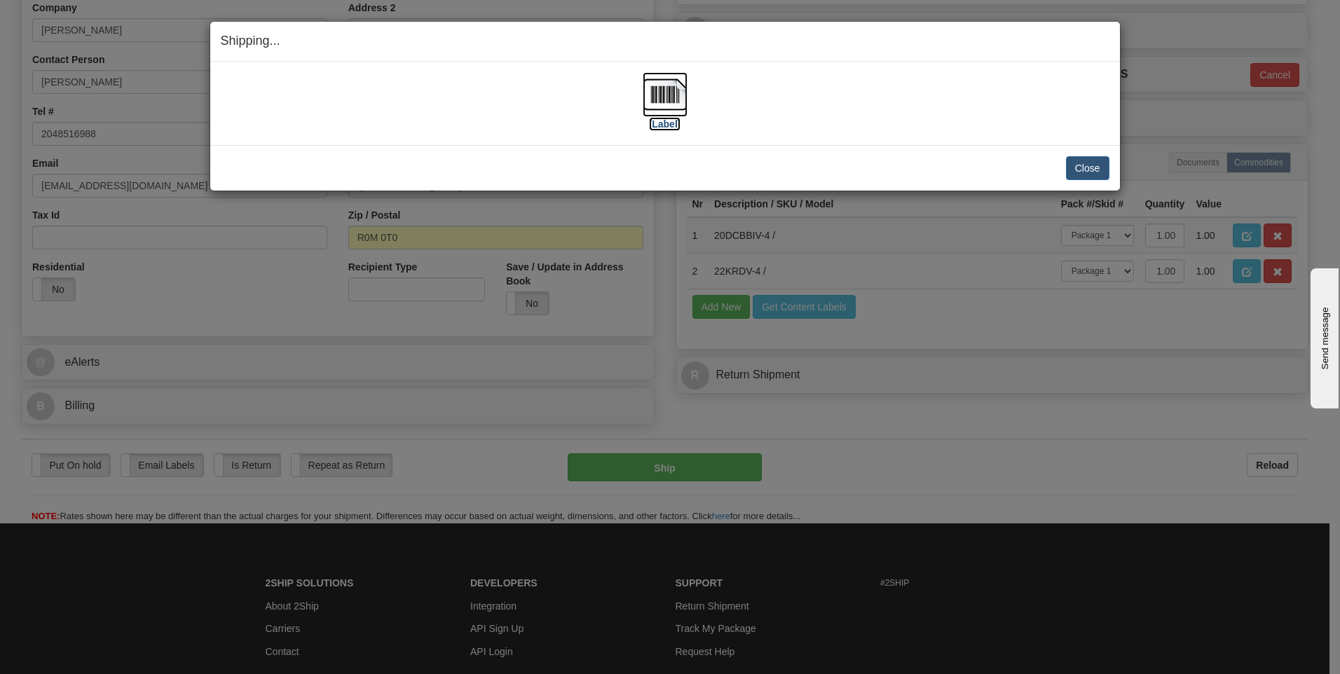
click at [670, 81] on img at bounding box center [664, 94] width 45 height 45
drag, startPoint x: 1085, startPoint y: 168, endPoint x: 1065, endPoint y: 165, distance: 20.5
click at [1084, 168] on button "Close" at bounding box center [1087, 168] width 43 height 24
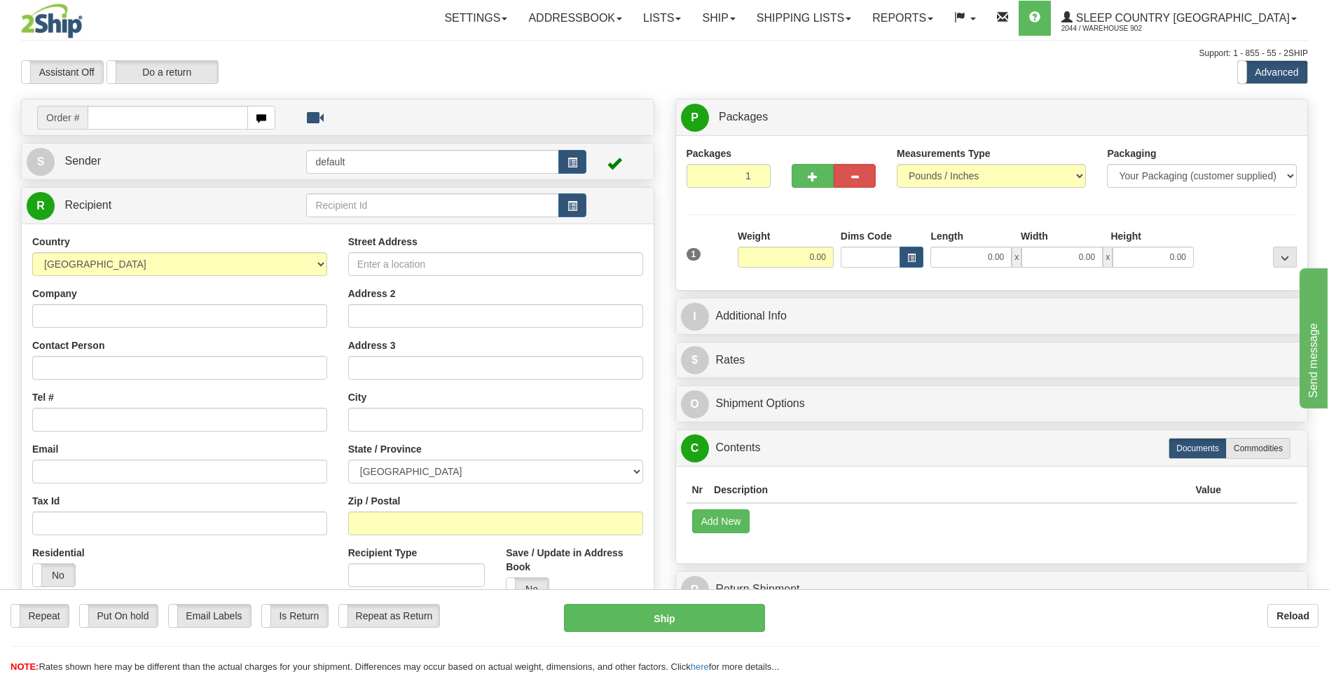
click at [200, 117] on input "text" at bounding box center [168, 118] width 160 height 24
type input "9000I041645"
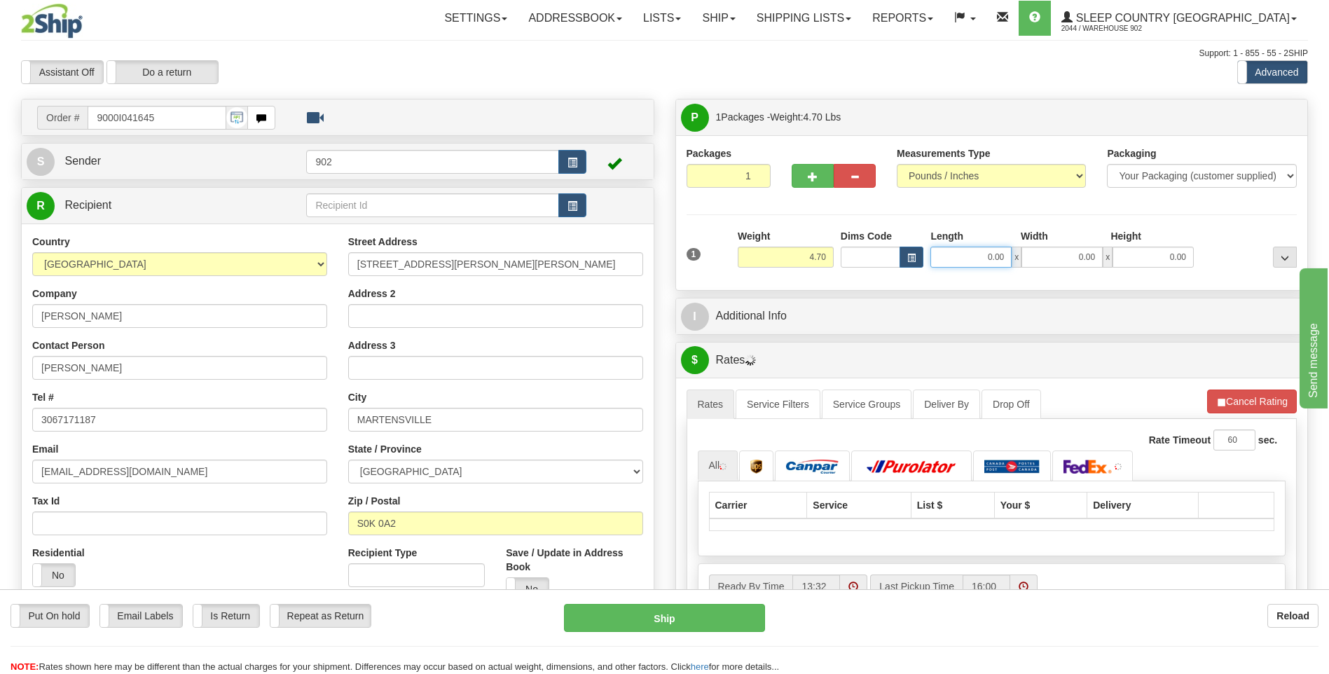
click at [996, 255] on input "0.00" at bounding box center [970, 257] width 81 height 21
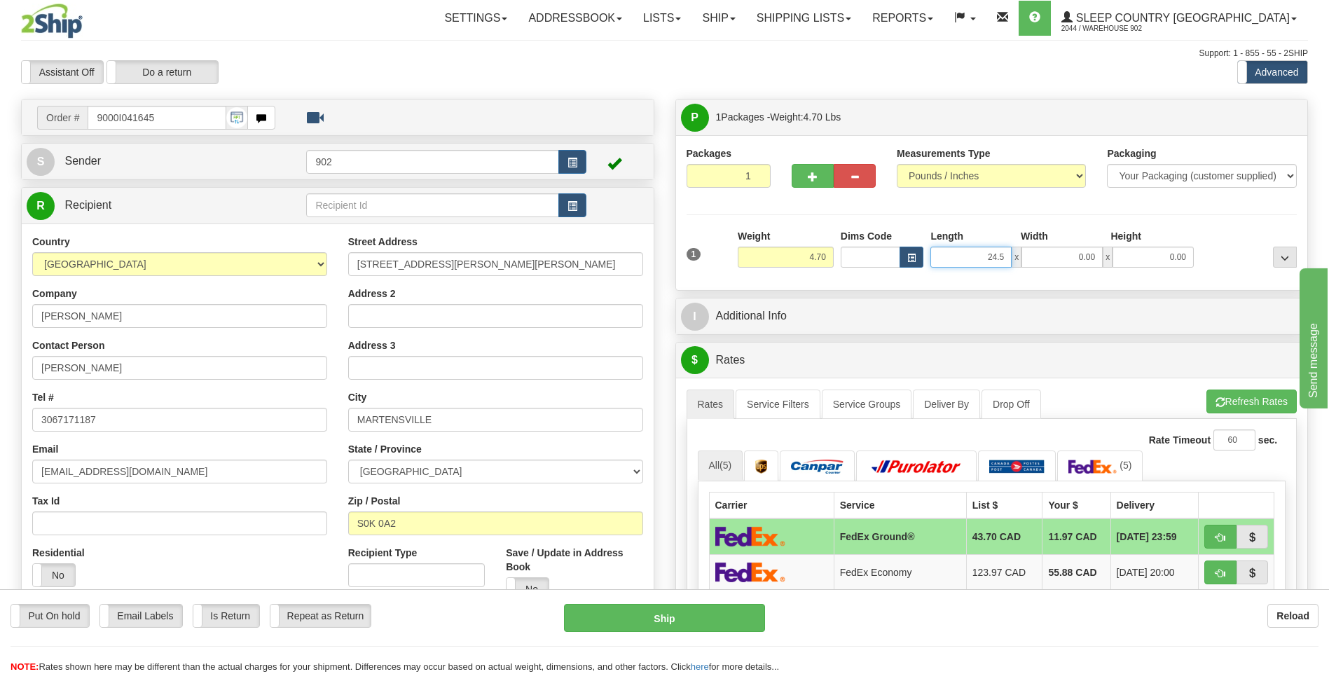
type input "24.50"
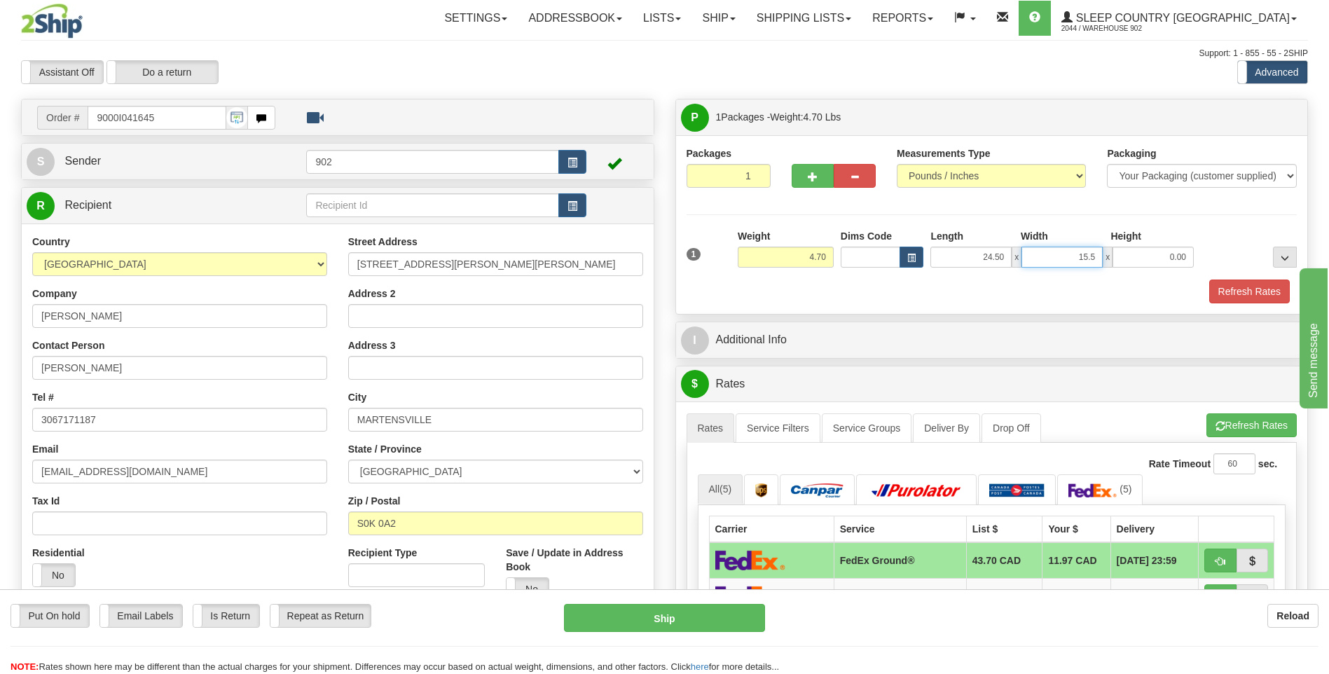
type input "15.50"
type input "5.00"
click at [1235, 290] on button "Refresh Rates" at bounding box center [1249, 292] width 81 height 24
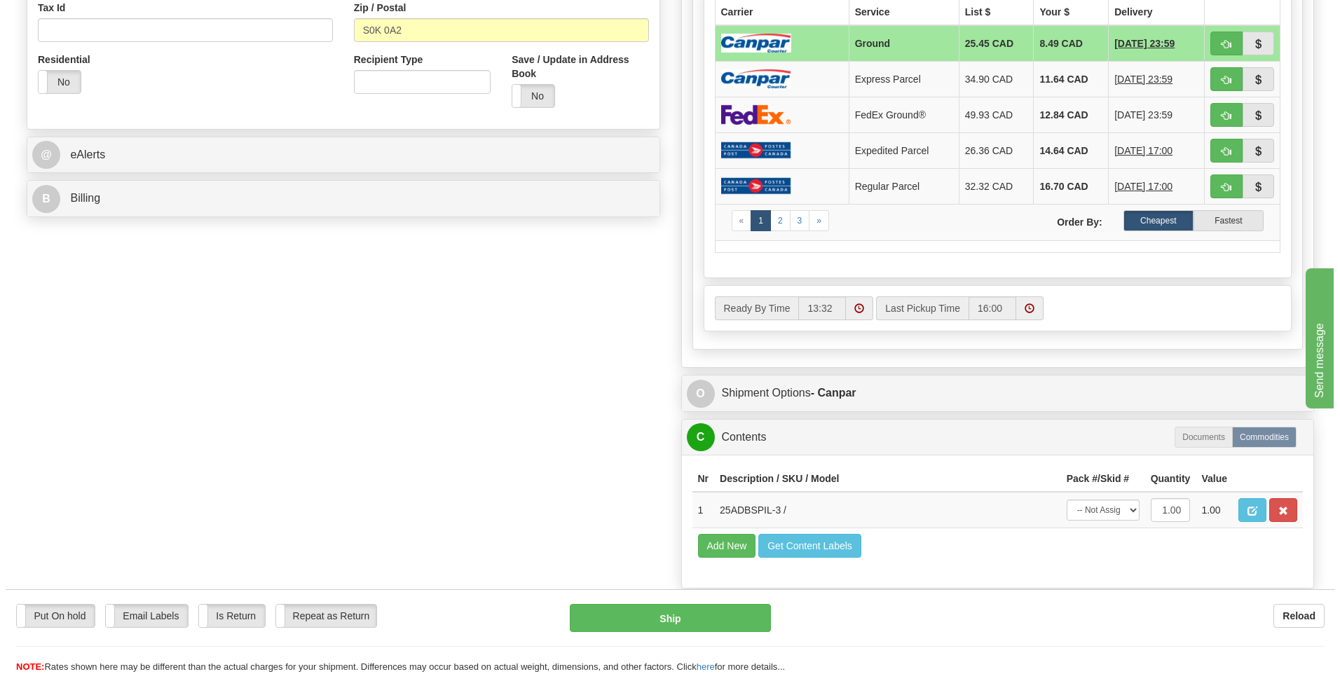
scroll to position [560, 0]
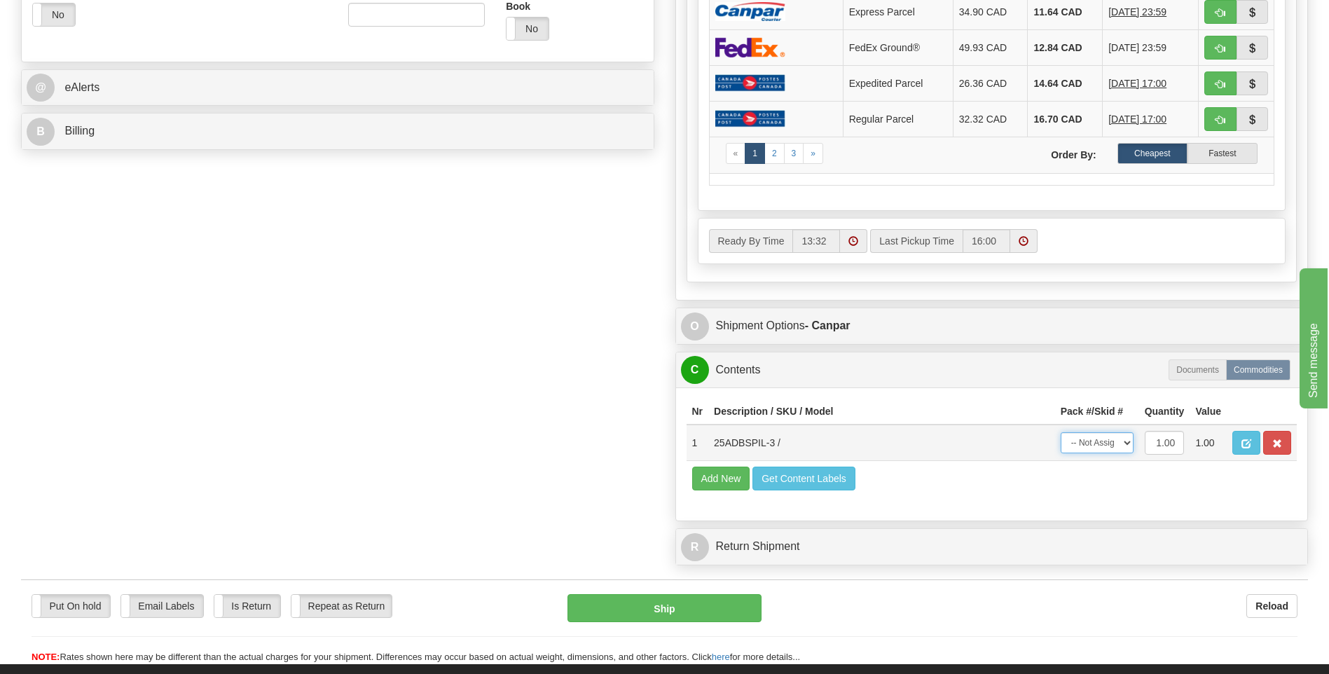
click at [1108, 443] on select "-- Not Assigned -- Package 1" at bounding box center [1097, 442] width 73 height 21
select select "0"
click at [1061, 432] on select "-- Not Assigned -- Package 1" at bounding box center [1097, 442] width 73 height 21
click at [673, 614] on button "Ship" at bounding box center [663, 608] width 193 height 28
type input "1"
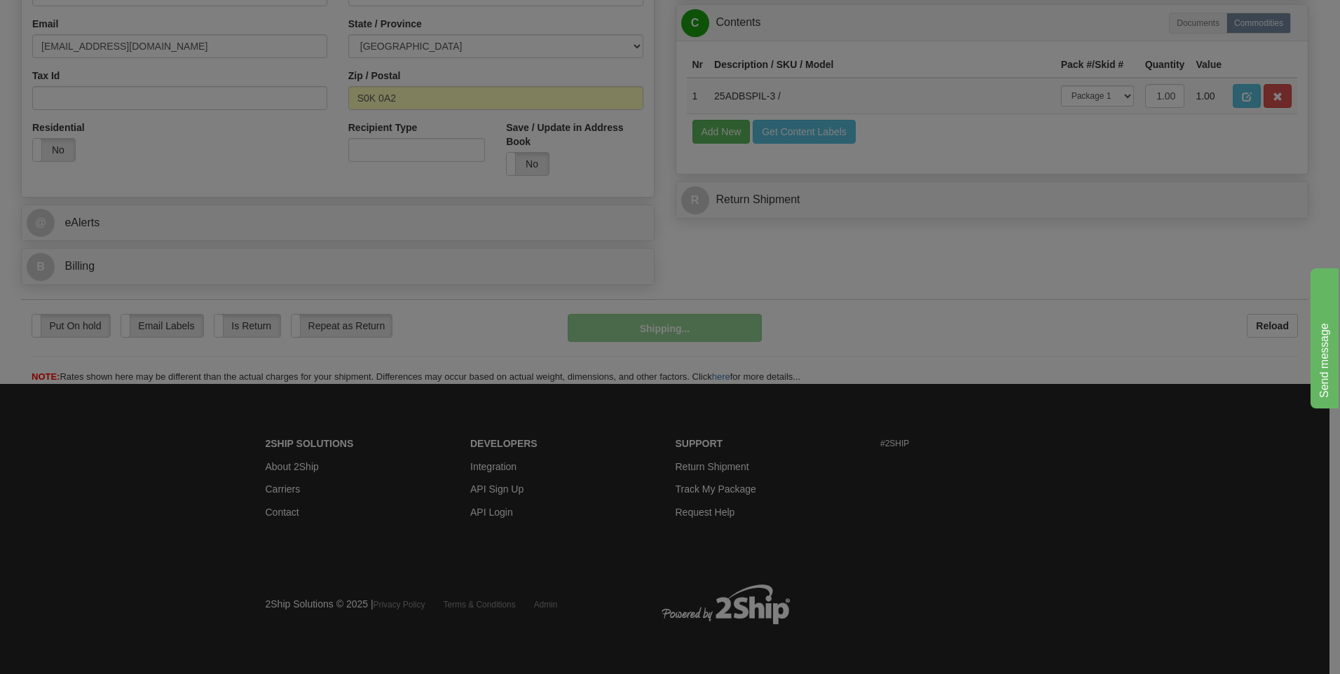
scroll to position [426, 0]
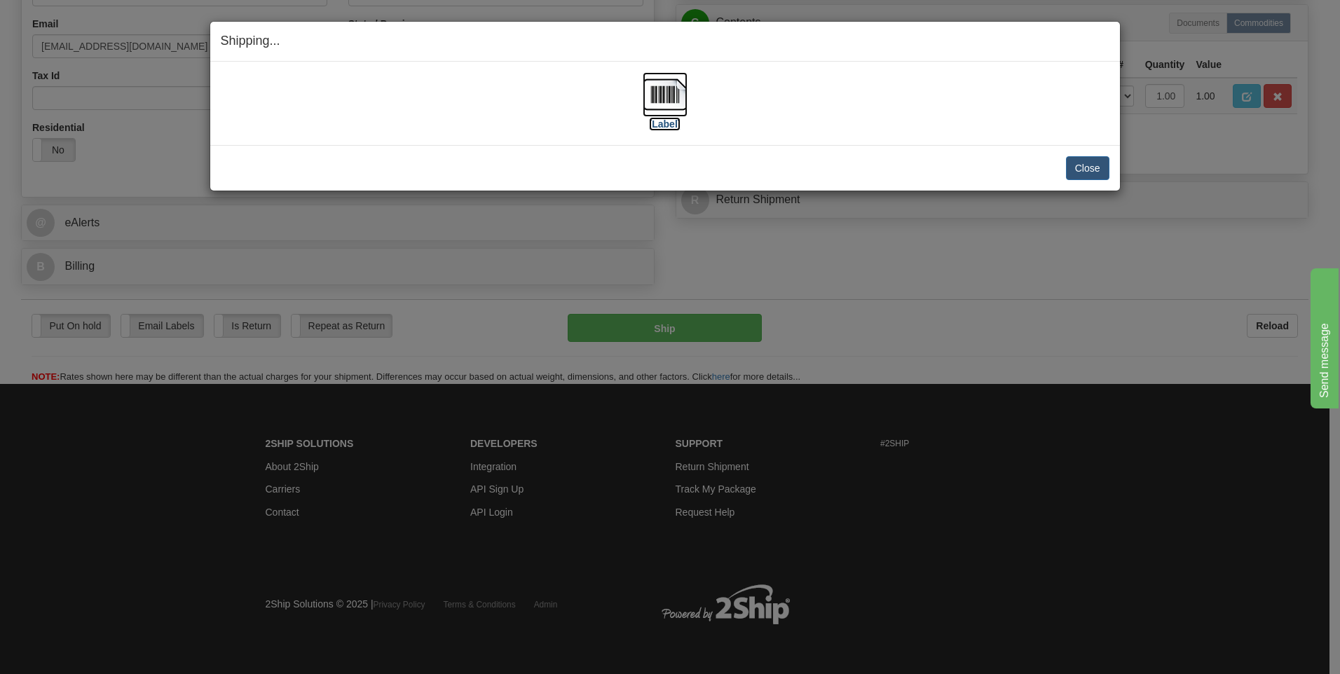
click at [656, 91] on img at bounding box center [664, 94] width 45 height 45
drag, startPoint x: 1098, startPoint y: 157, endPoint x: 1087, endPoint y: 159, distance: 10.7
click at [1098, 158] on button "Close" at bounding box center [1087, 168] width 43 height 24
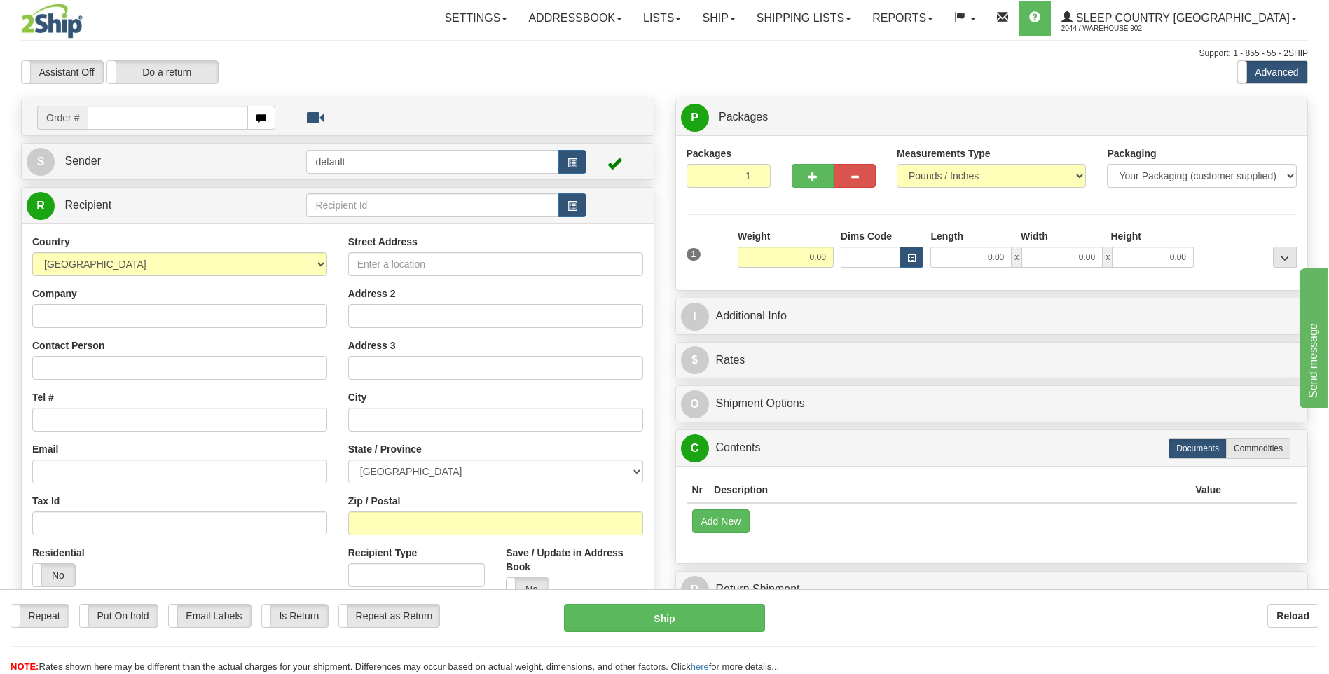
click at [144, 118] on input "text" at bounding box center [168, 118] width 160 height 24
type input "9000I041510"
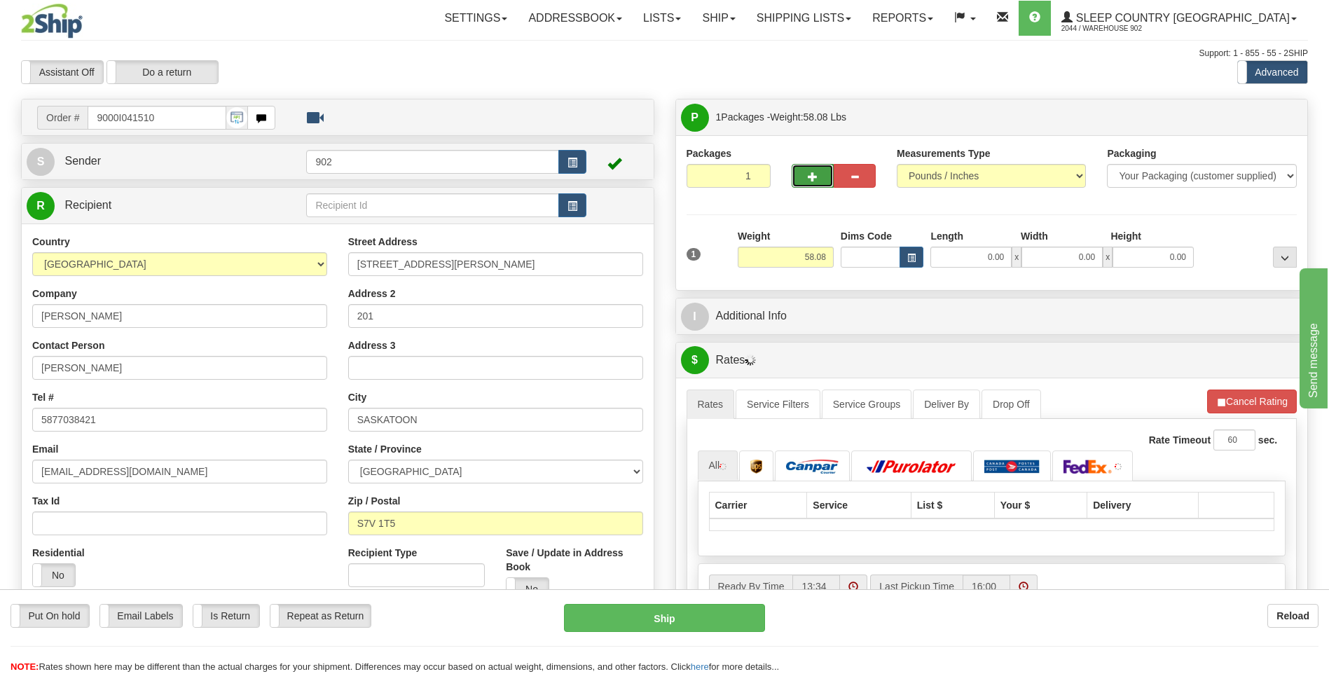
click at [813, 172] on span "button" at bounding box center [813, 176] width 10 height 9
type input "2"
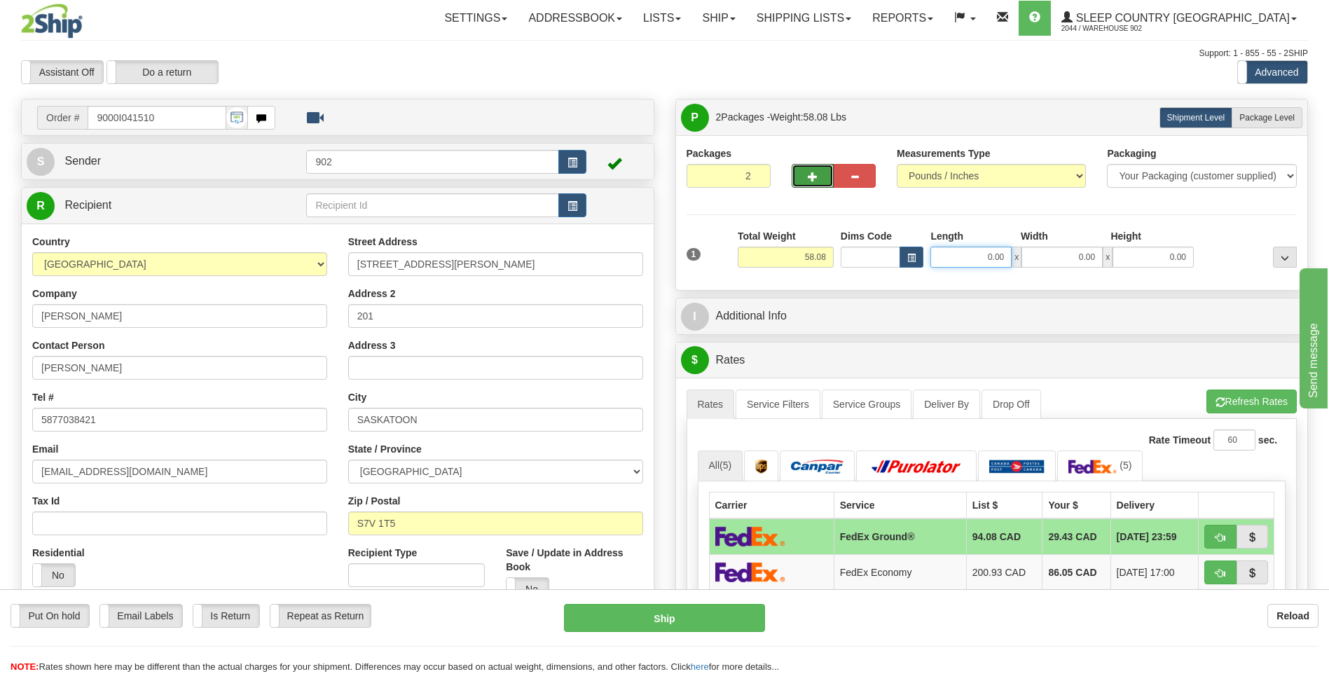
click at [977, 264] on input "0.00" at bounding box center [970, 257] width 81 height 21
type input "14.50"
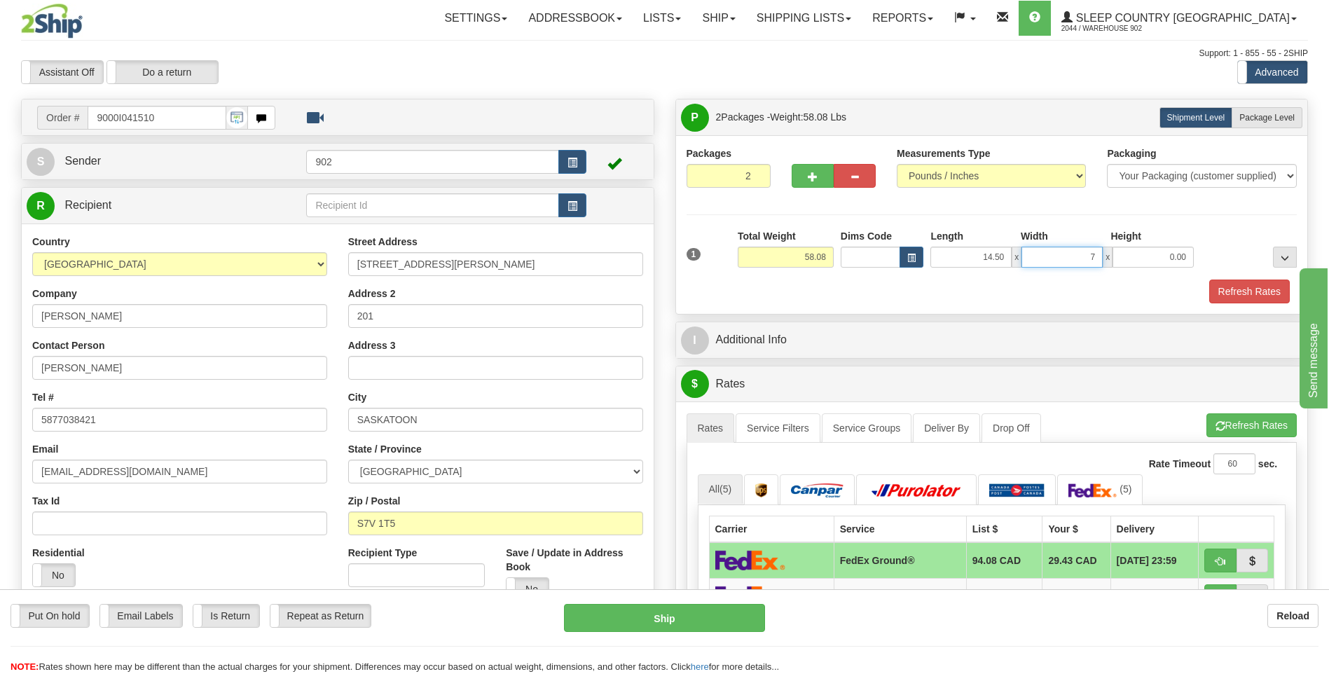
type input "7.50"
type input "7.00"
click at [1247, 113] on span "Package Level" at bounding box center [1266, 118] width 55 height 10
radio input "true"
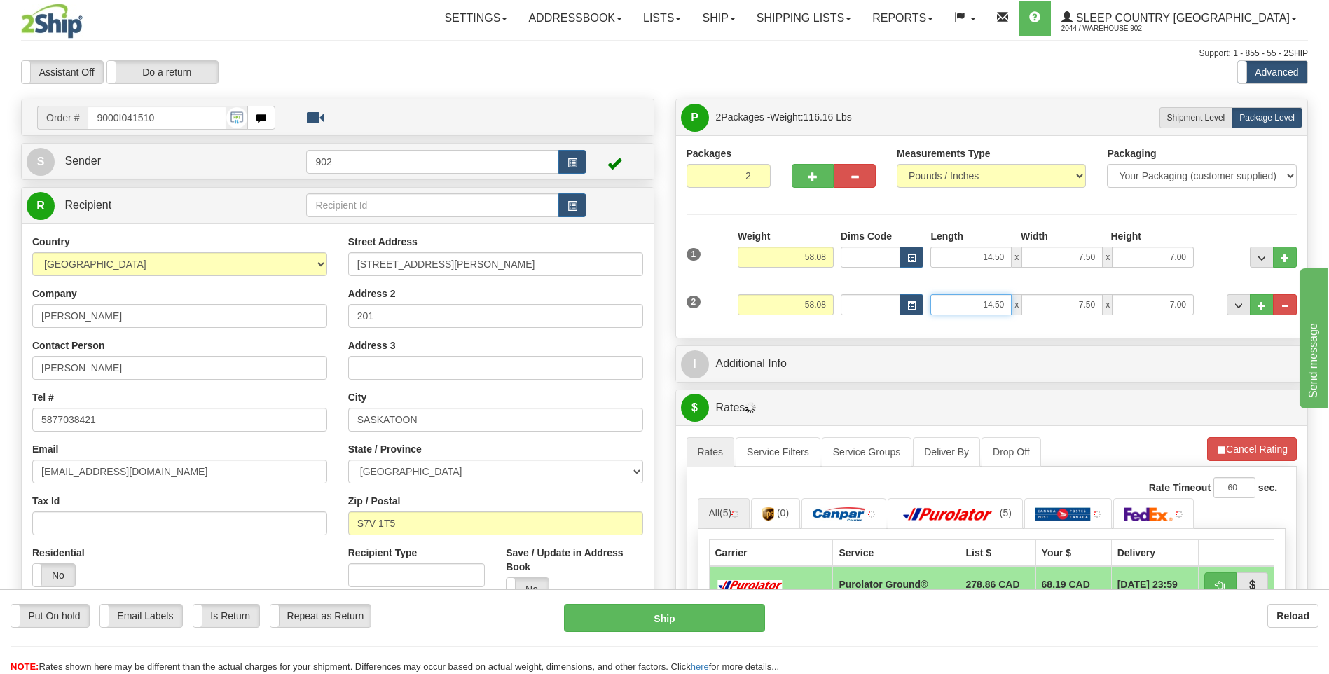
drag, startPoint x: 981, startPoint y: 303, endPoint x: 1006, endPoint y: 306, distance: 25.5
click at [1006, 306] on input "14.50" at bounding box center [970, 304] width 81 height 21
type input "42.00"
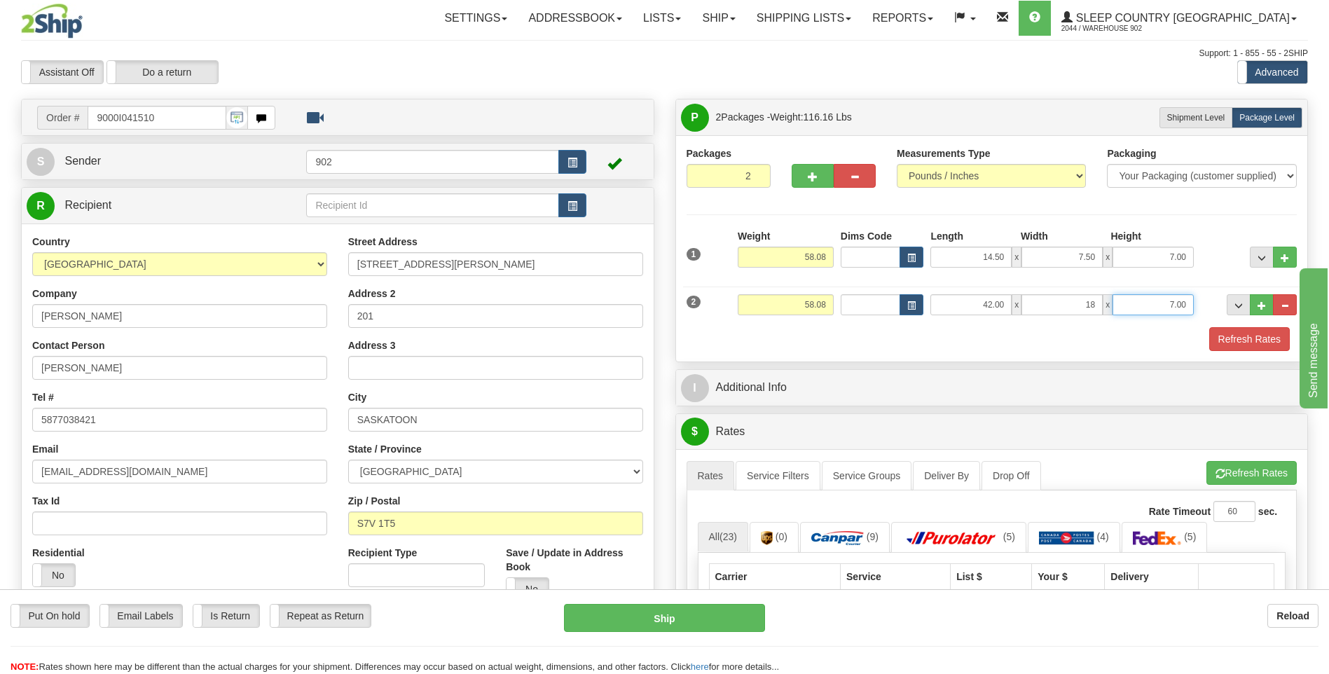
type input "18.00"
type input "17.00"
drag, startPoint x: 805, startPoint y: 254, endPoint x: 839, endPoint y: 260, distance: 34.1
click at [839, 260] on div "1 Weight 58.08 Dims Code x x" at bounding box center [992, 254] width 618 height 50
type input "5"
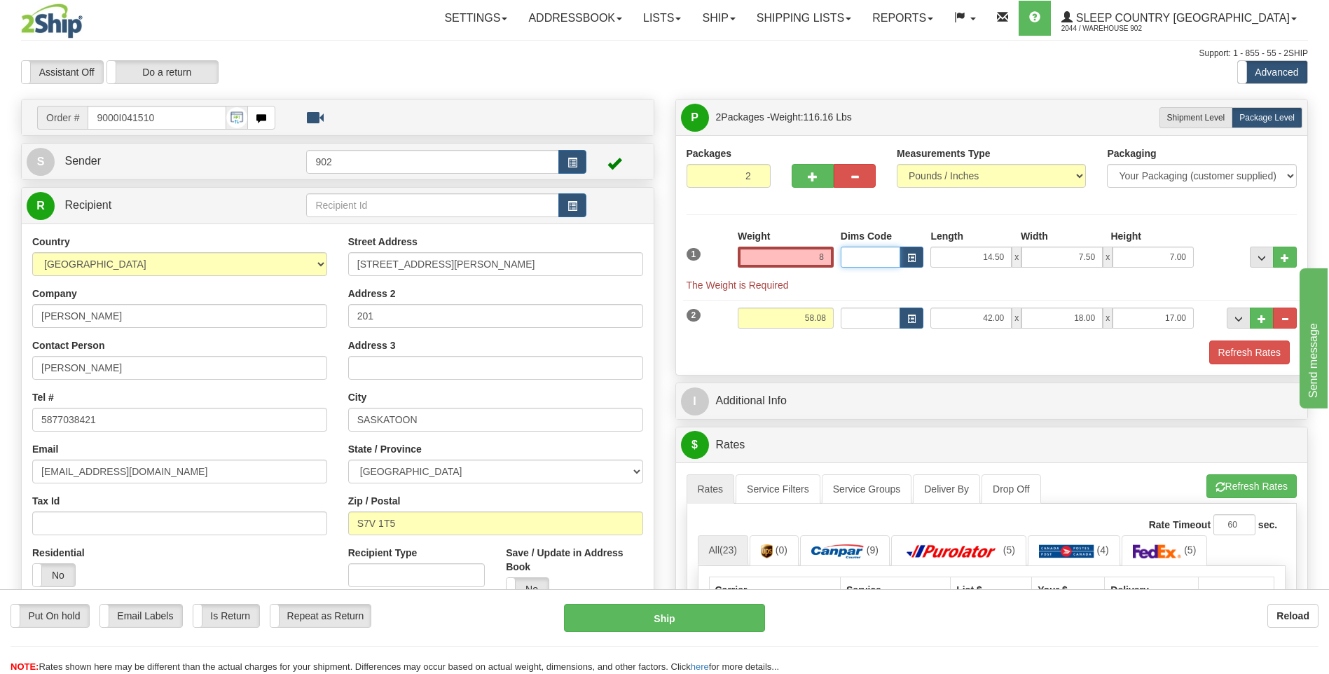
type input "8.00"
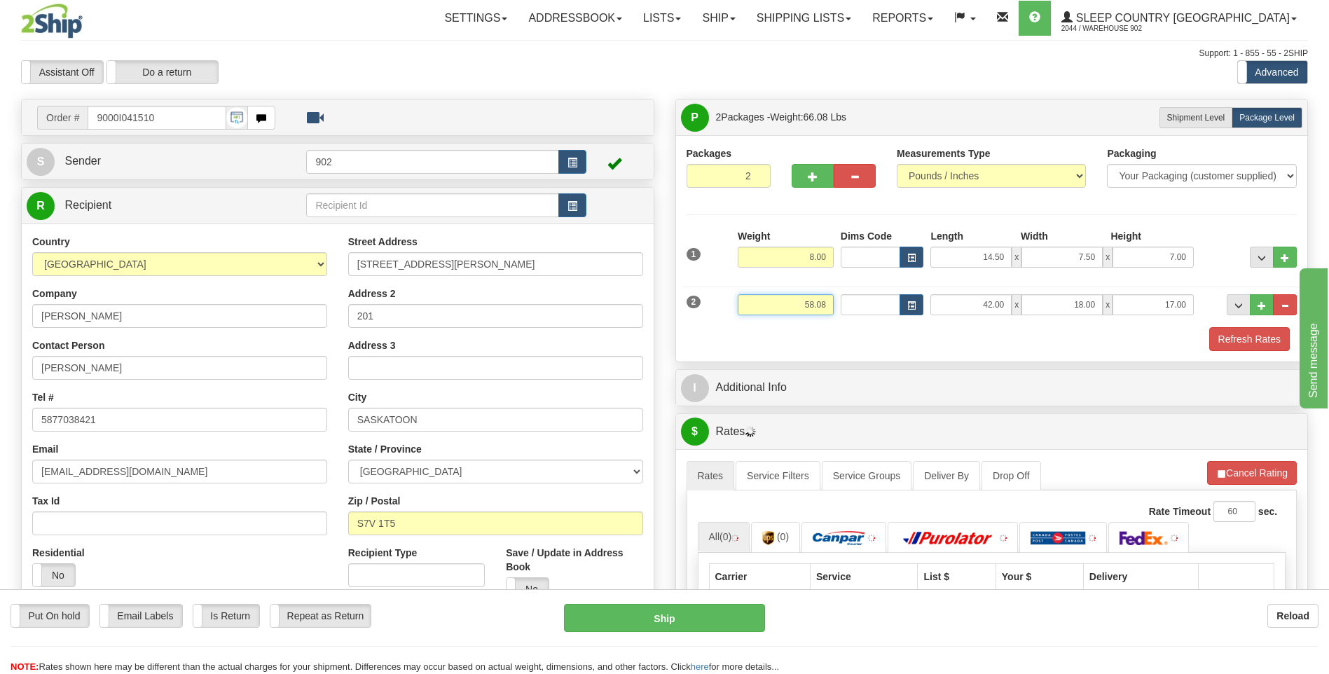
drag, startPoint x: 803, startPoint y: 306, endPoint x: 832, endPoint y: 303, distance: 28.9
click at [832, 303] on input "58.08" at bounding box center [786, 304] width 96 height 21
type input "50.00"
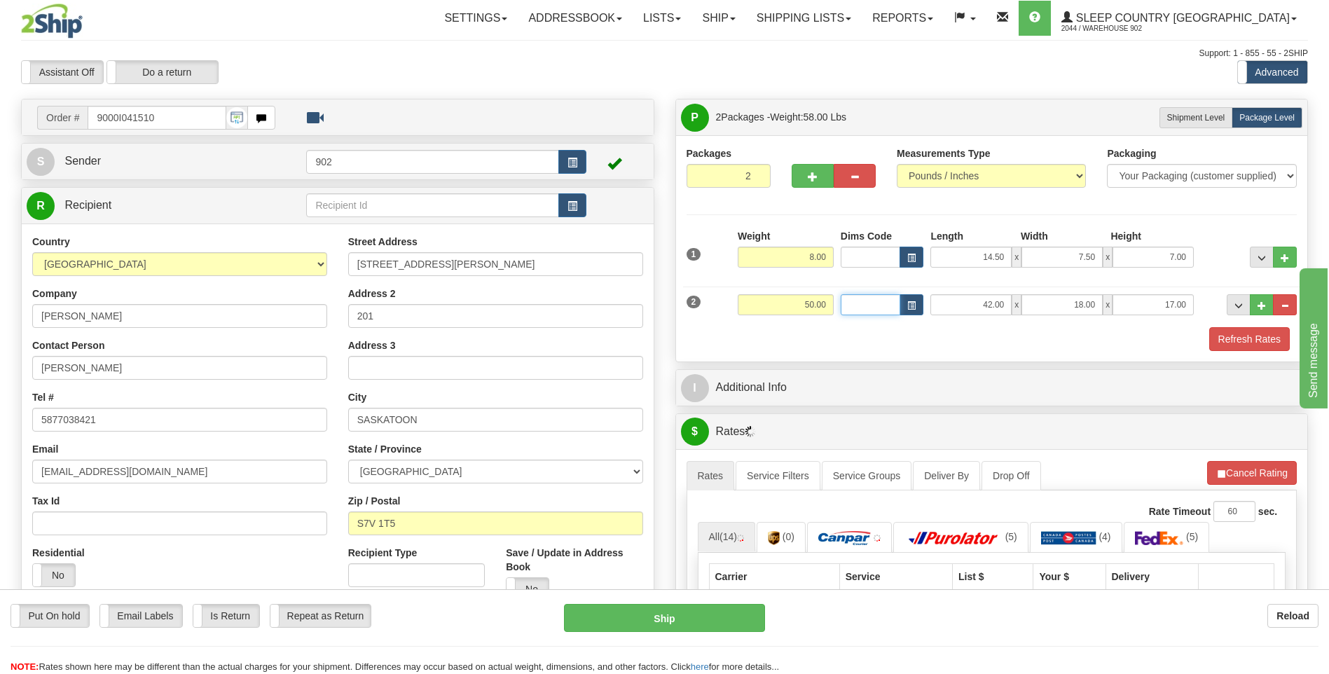
scroll to position [70, 0]
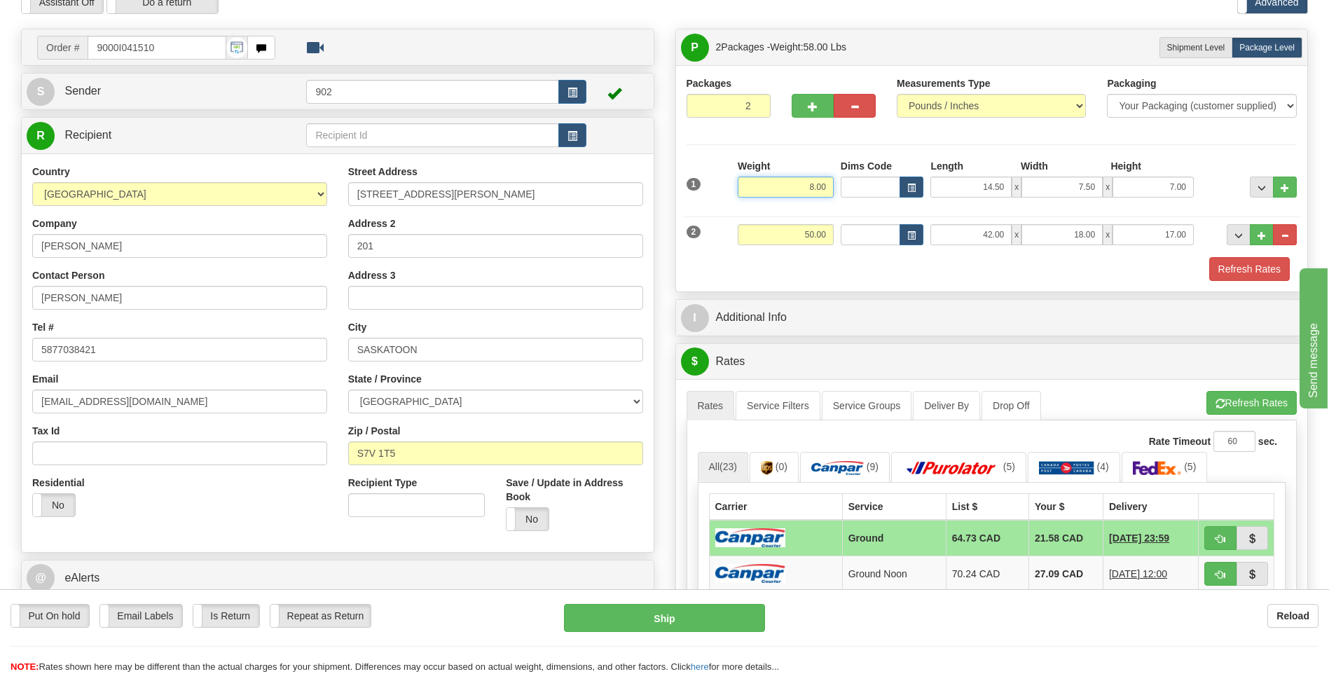
drag, startPoint x: 805, startPoint y: 186, endPoint x: 839, endPoint y: 182, distance: 34.5
click at [839, 182] on div "1 Weight 8.00 Dims Code x x" at bounding box center [992, 184] width 618 height 50
type input "3.00"
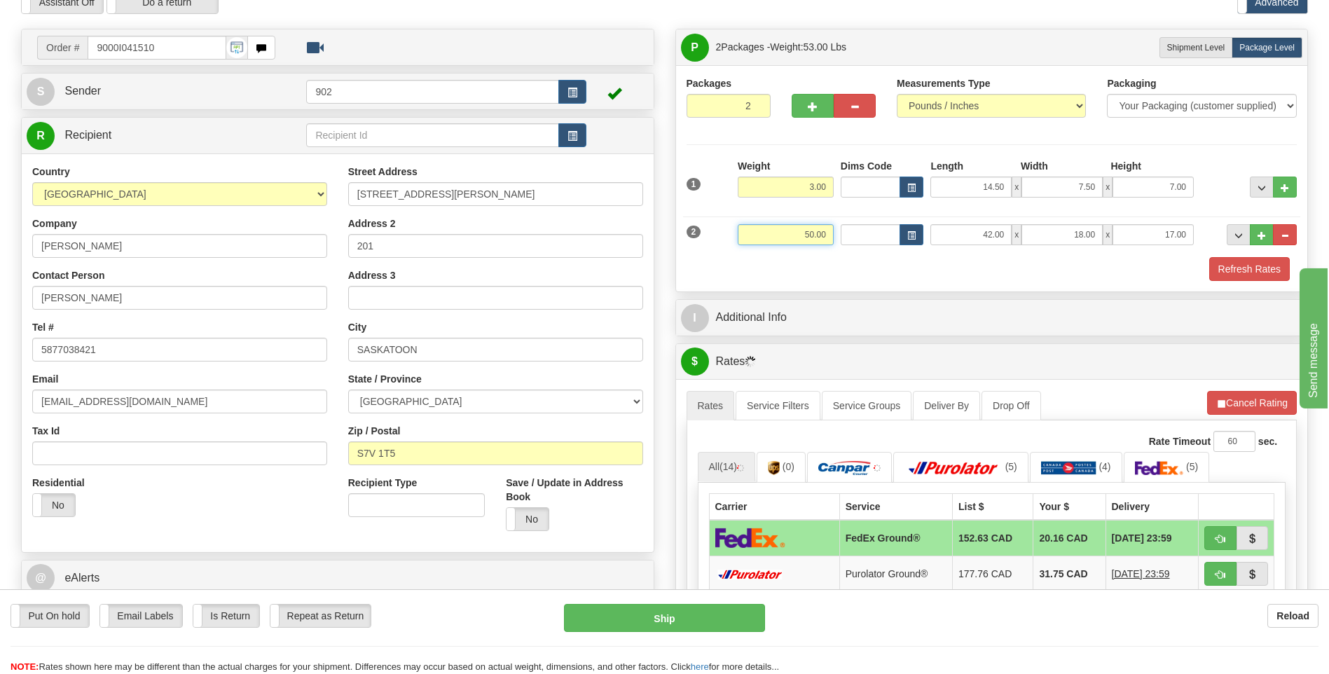
drag, startPoint x: 801, startPoint y: 237, endPoint x: 844, endPoint y: 235, distance: 42.8
click at [844, 235] on div "2 Weight 50.00 Dims Code Length Width Height" at bounding box center [992, 232] width 618 height 47
type input "55.00"
click at [1249, 271] on button "Refresh Rates" at bounding box center [1249, 269] width 81 height 24
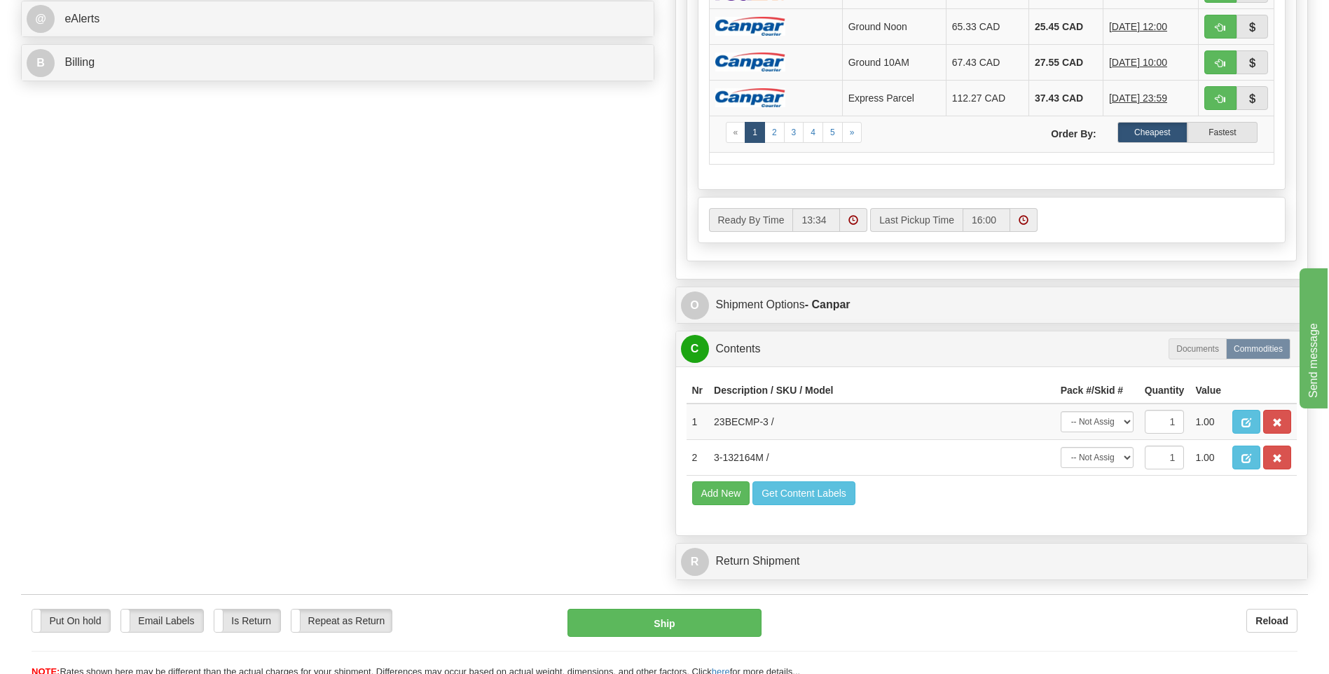
scroll to position [631, 0]
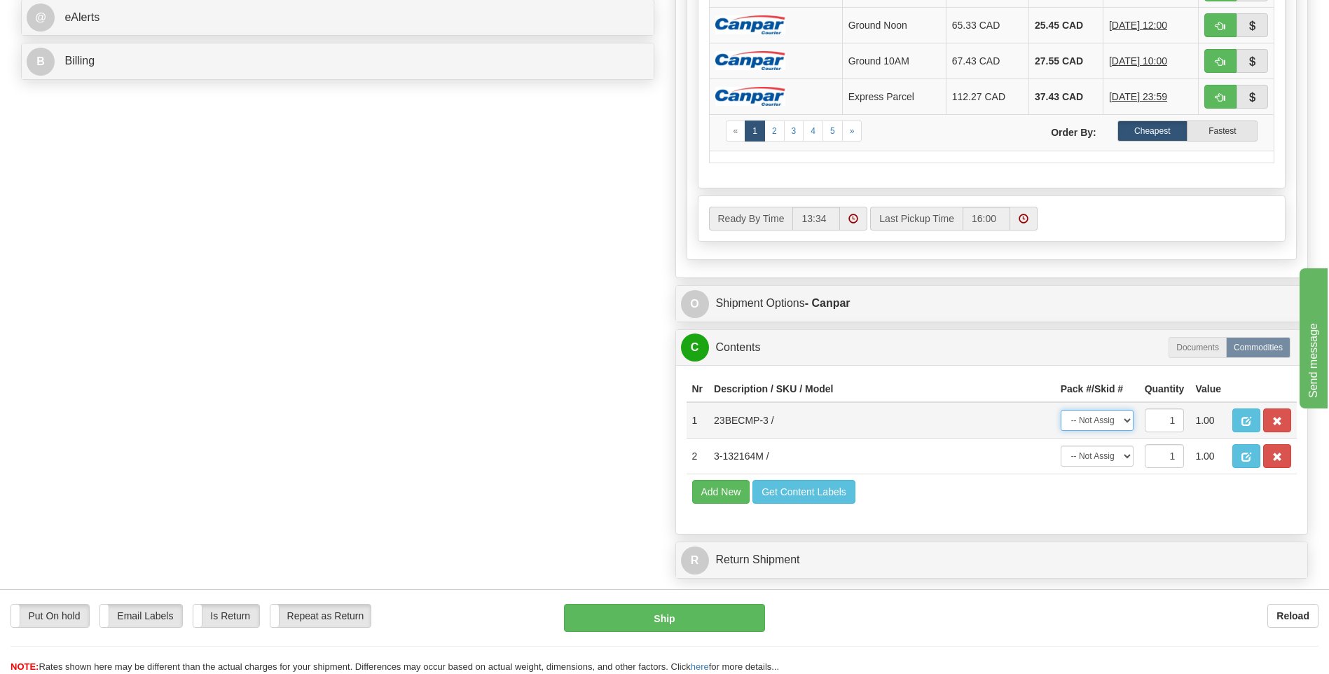
click at [1091, 424] on select "-- Not Assigned -- Package 1 Package 2" at bounding box center [1097, 420] width 73 height 21
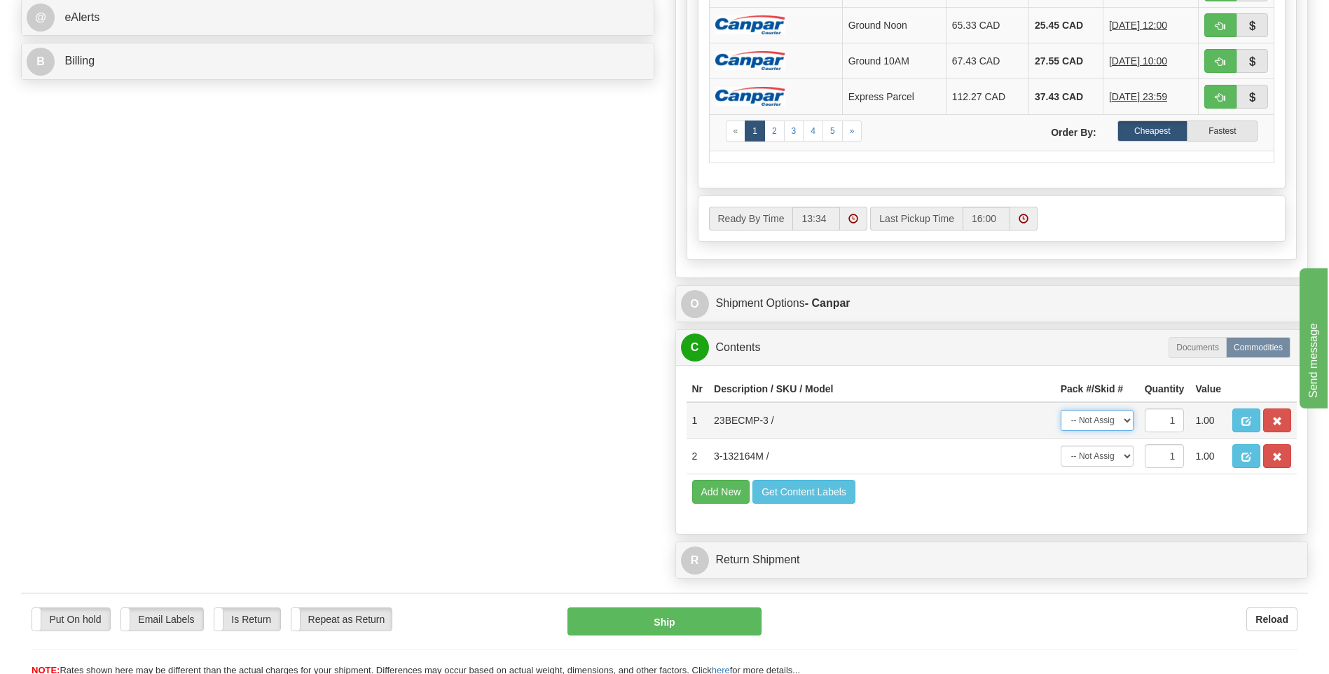
select select "0"
click at [1061, 410] on select "-- Not Assigned -- Package 1 Package 2" at bounding box center [1097, 420] width 73 height 21
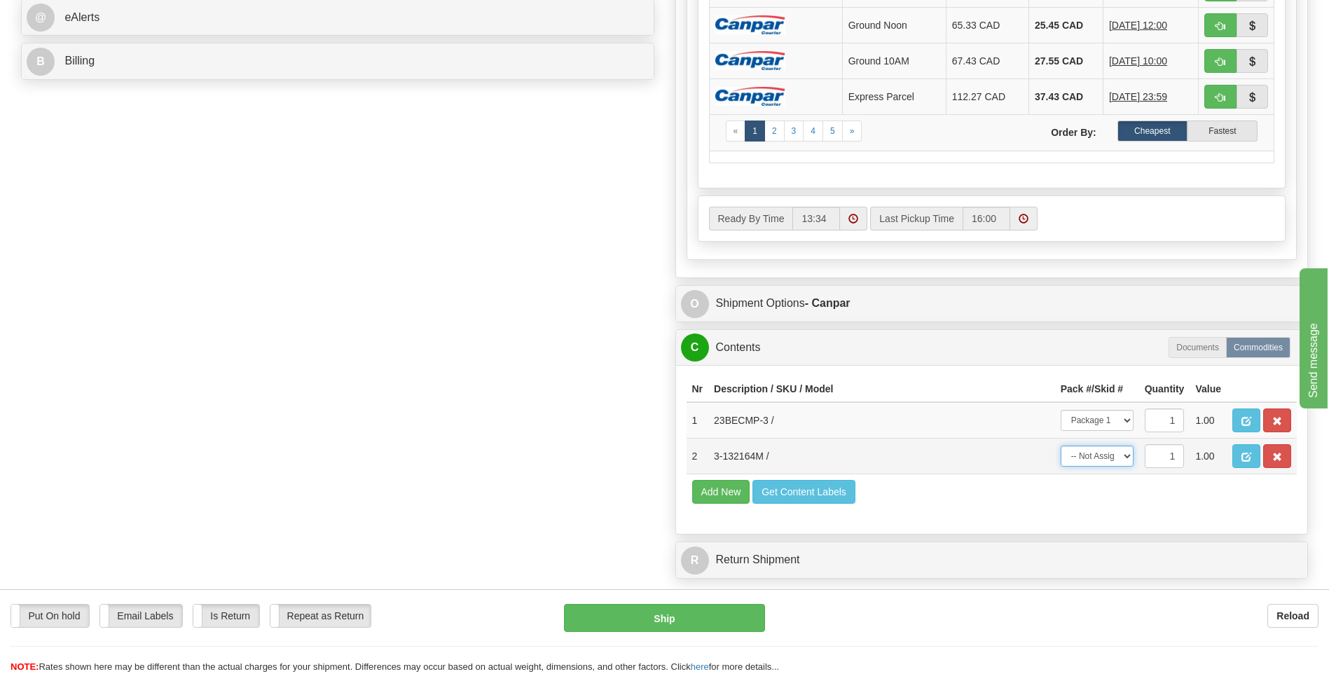
click at [1108, 457] on select "-- Not Assigned -- Package 1 Package 2" at bounding box center [1097, 456] width 73 height 21
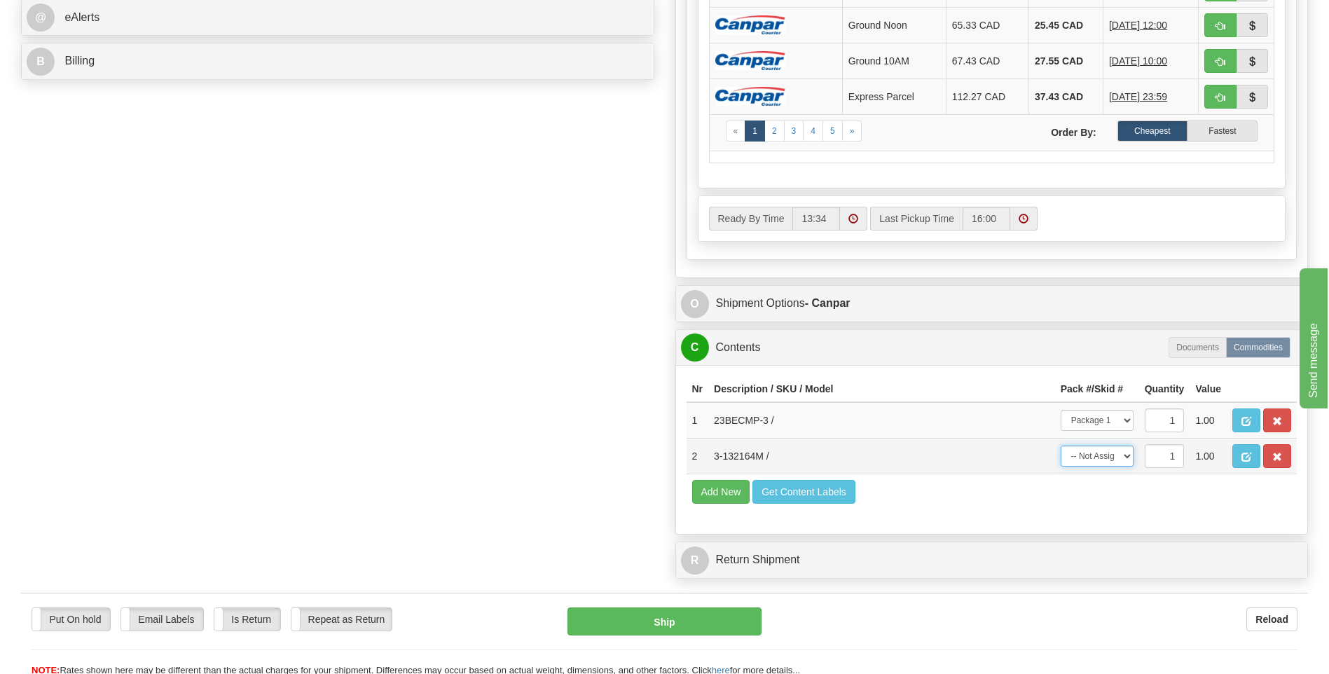
select select "1"
click at [1061, 446] on select "-- Not Assigned -- Package 1 Package 2" at bounding box center [1097, 456] width 73 height 21
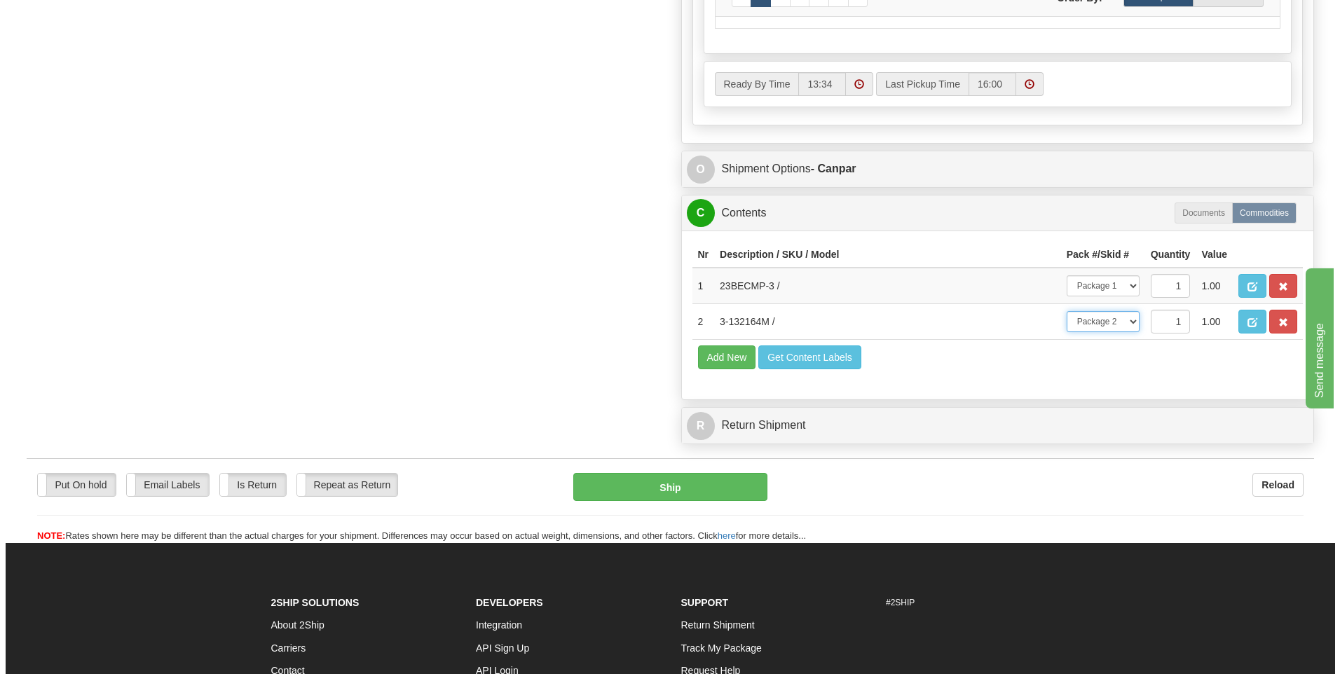
scroll to position [771, 0]
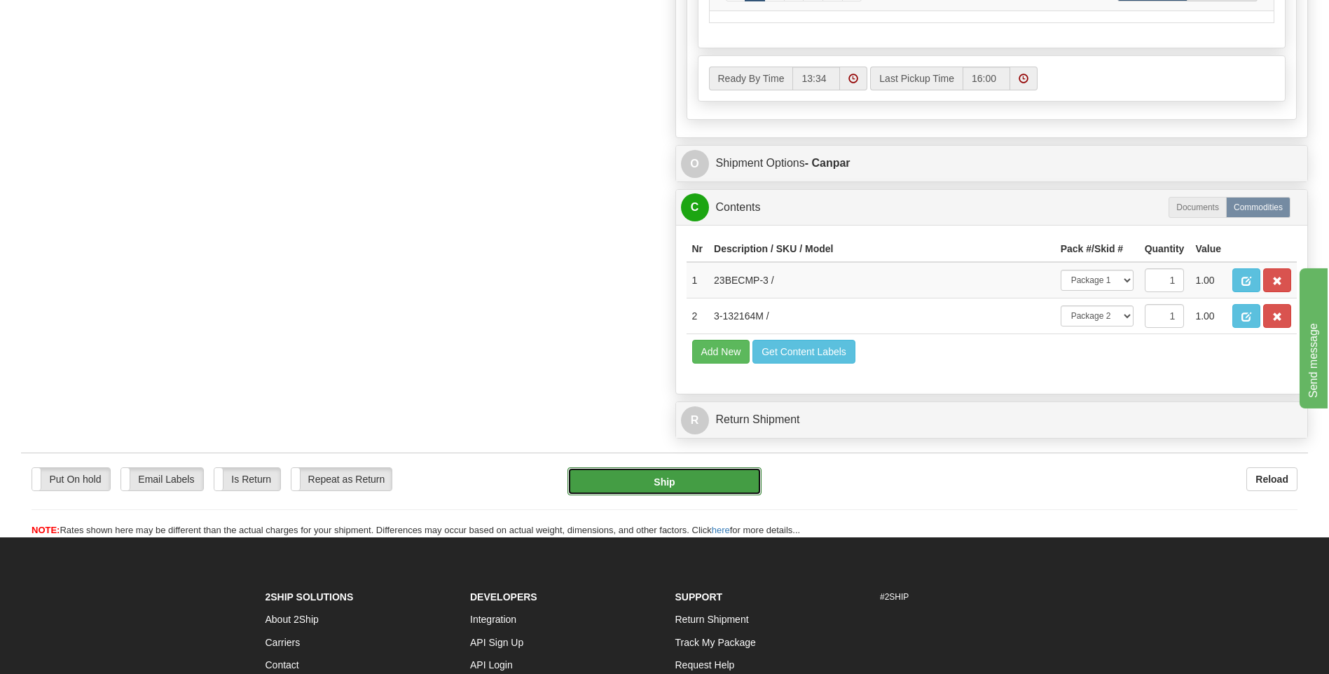
click at [696, 490] on button "Ship" at bounding box center [663, 481] width 193 height 28
type input "1"
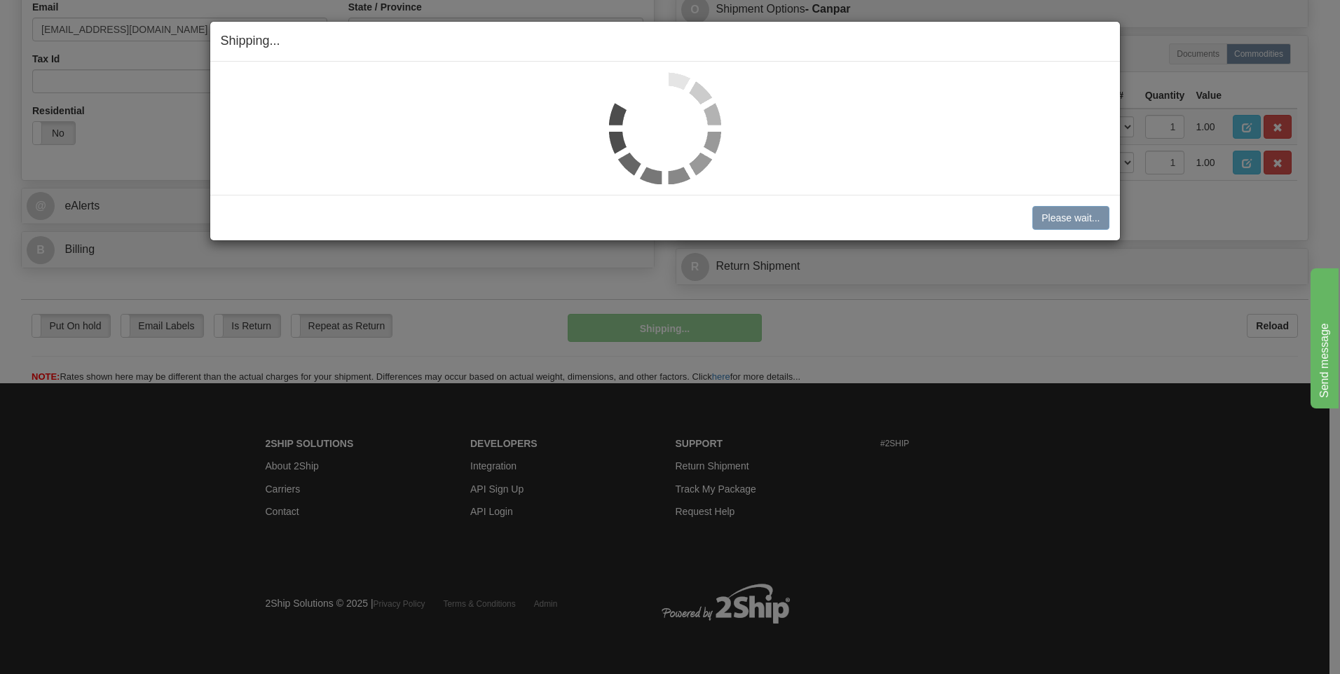
scroll to position [442, 0]
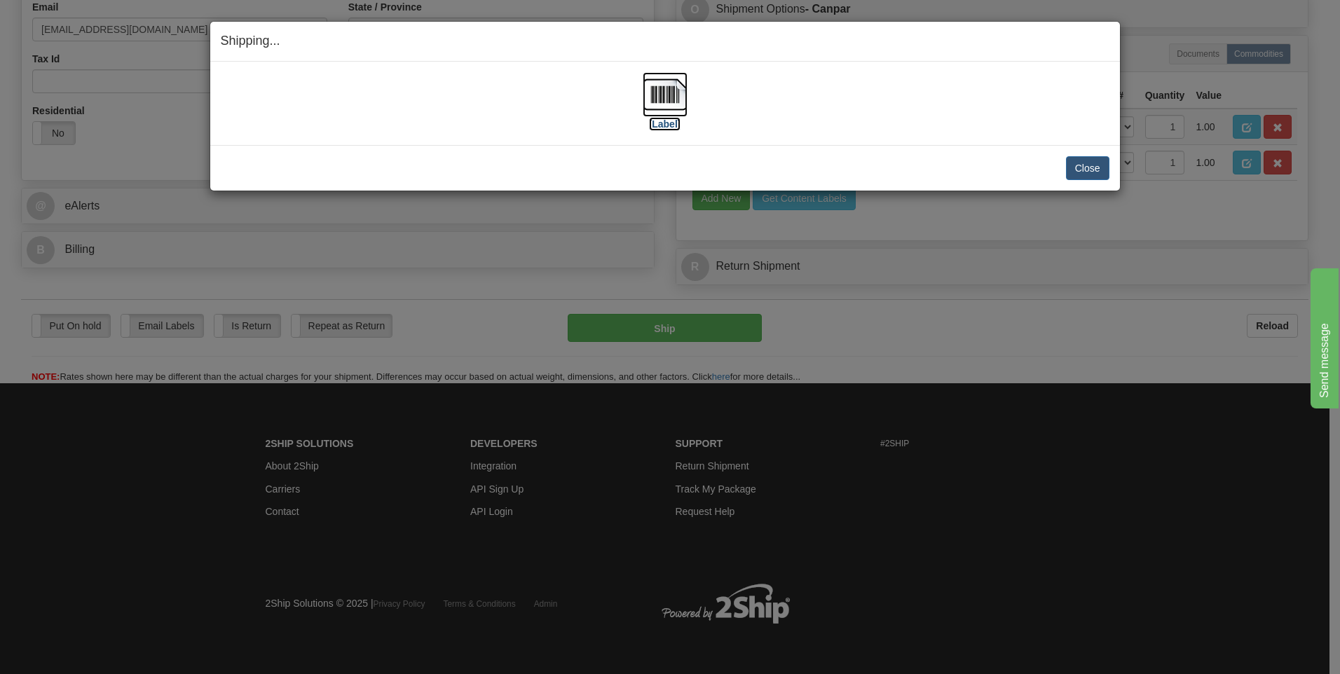
click at [678, 102] on img at bounding box center [664, 94] width 45 height 45
click at [1094, 166] on button "Close" at bounding box center [1087, 168] width 43 height 24
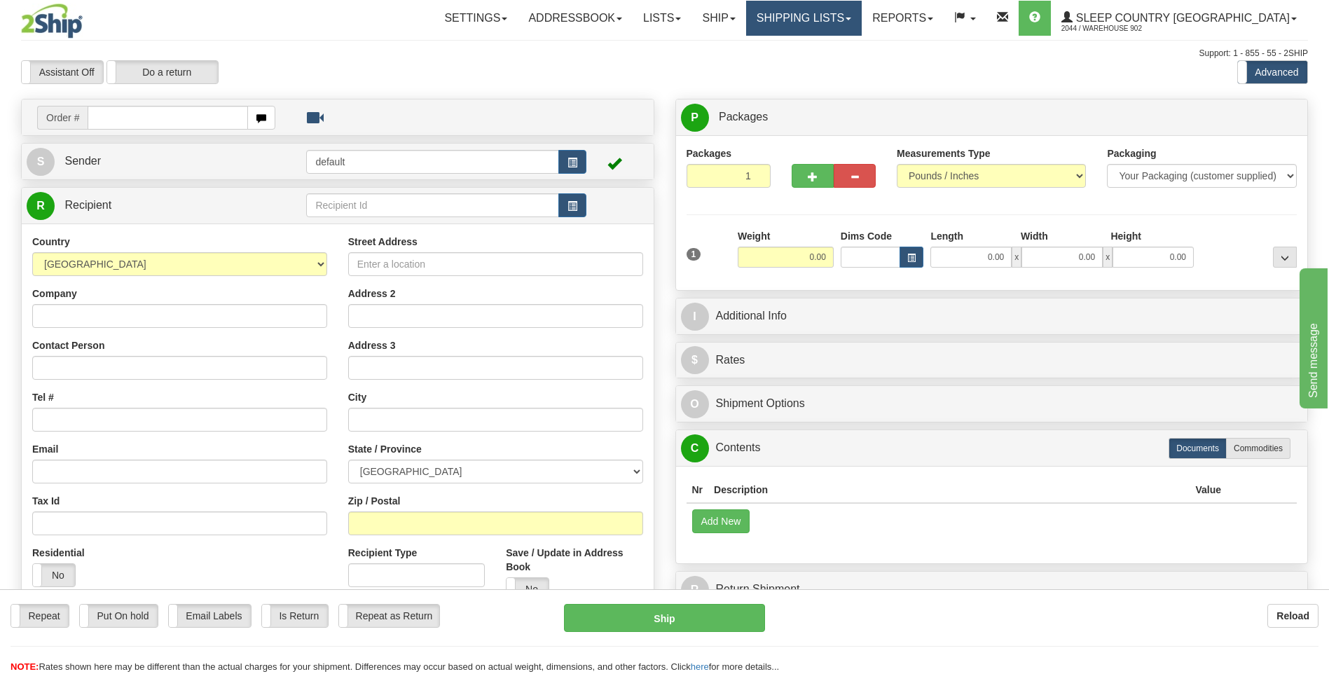
click at [861, 11] on link "Shipping lists" at bounding box center [804, 18] width 116 height 35
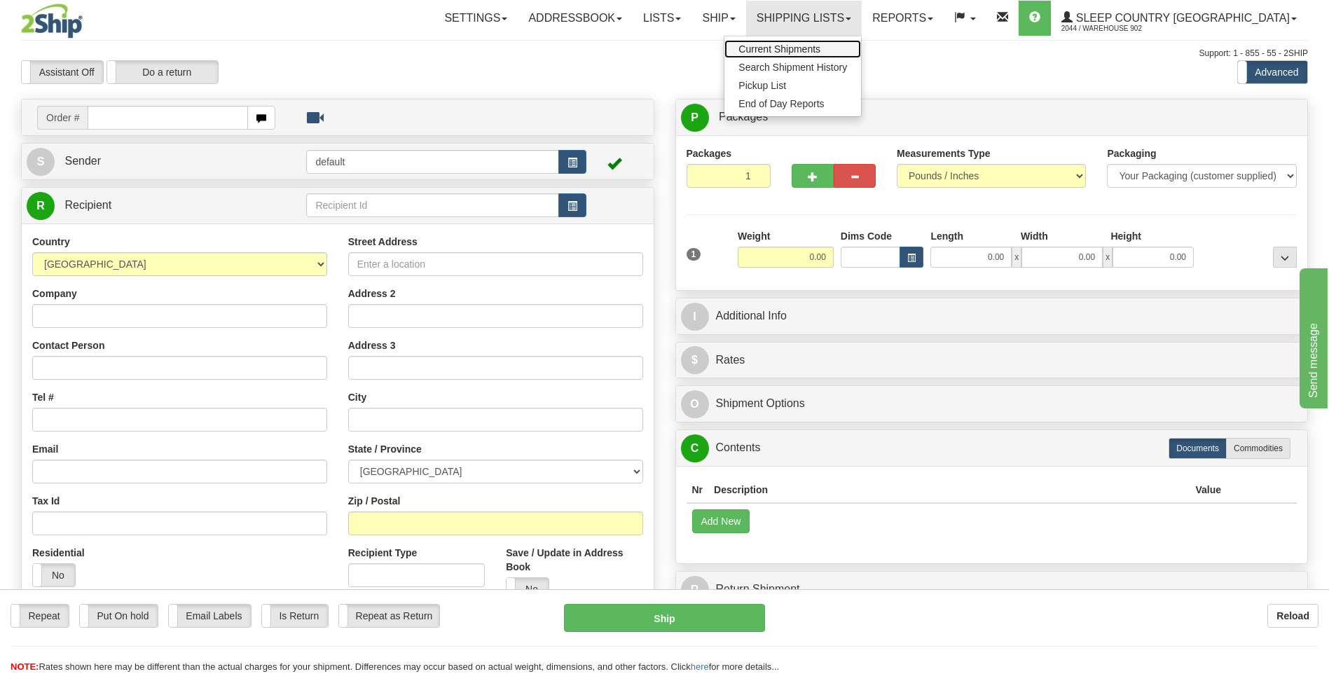
click at [820, 46] on span "Current Shipments" at bounding box center [779, 48] width 82 height 11
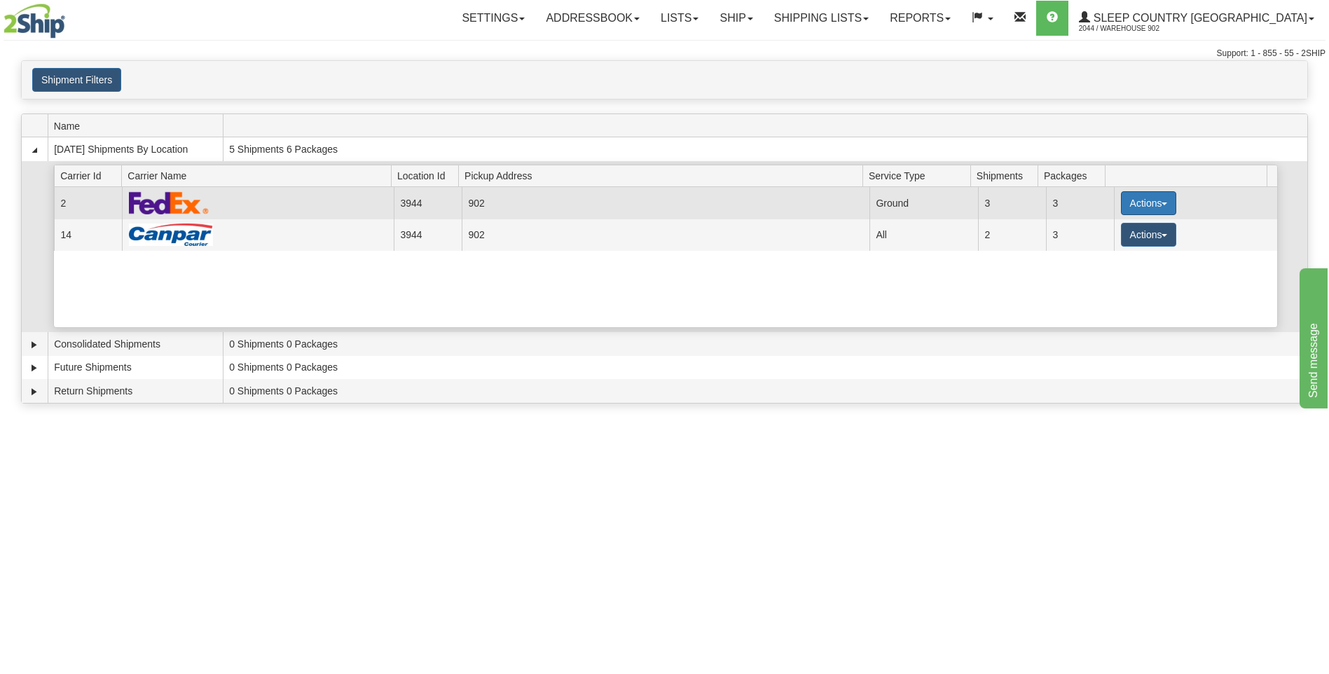
click at [1129, 202] on button "Actions" at bounding box center [1149, 203] width 56 height 24
click at [1107, 249] on span "Close" at bounding box center [1094, 247] width 32 height 10
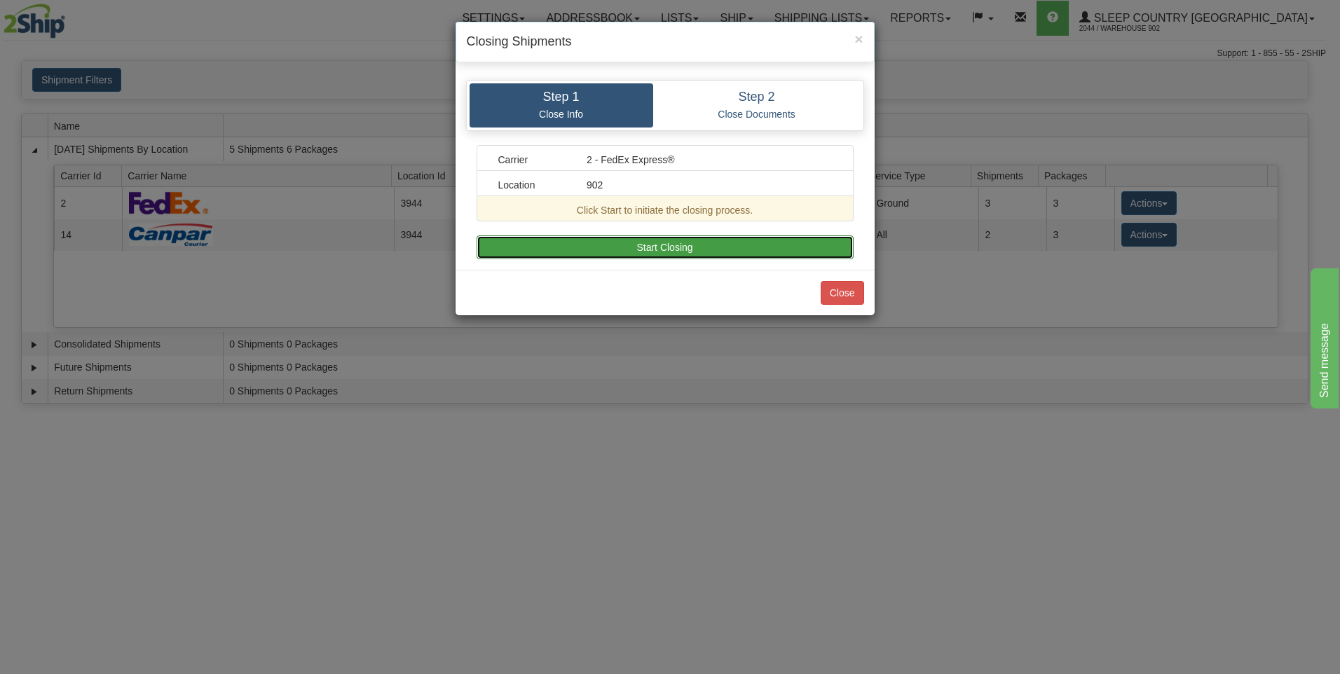
click at [715, 254] on button "Start Closing" at bounding box center [664, 247] width 377 height 24
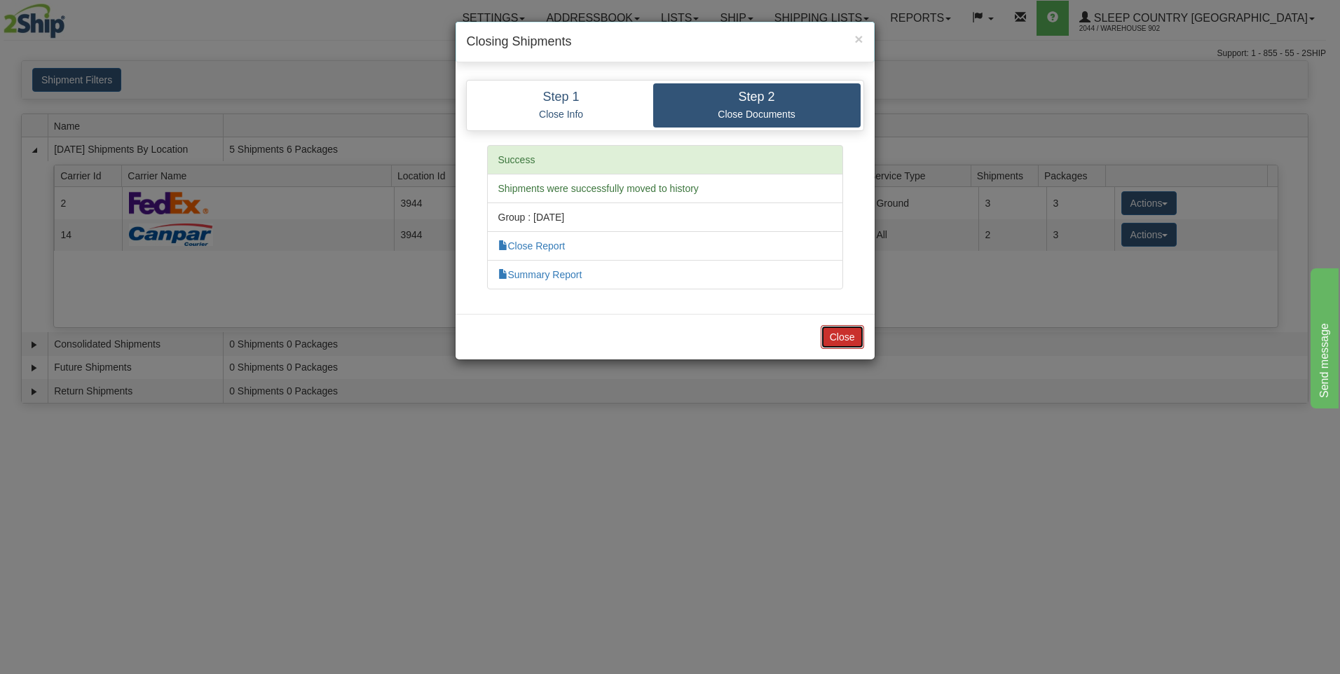
drag, startPoint x: 840, startPoint y: 326, endPoint x: 846, endPoint y: 329, distance: 7.2
click at [840, 327] on button "Close" at bounding box center [841, 337] width 43 height 24
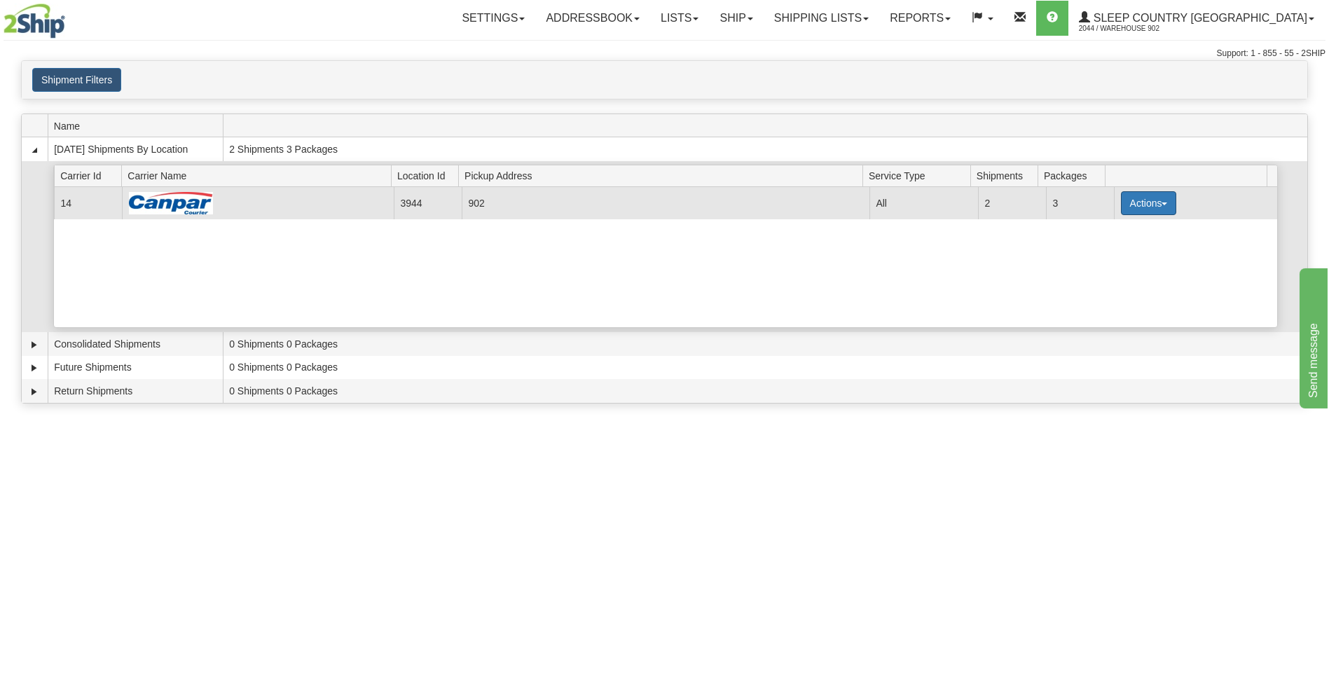
click at [1127, 210] on button "Actions" at bounding box center [1149, 203] width 56 height 24
click at [1118, 253] on link "Close" at bounding box center [1120, 248] width 112 height 18
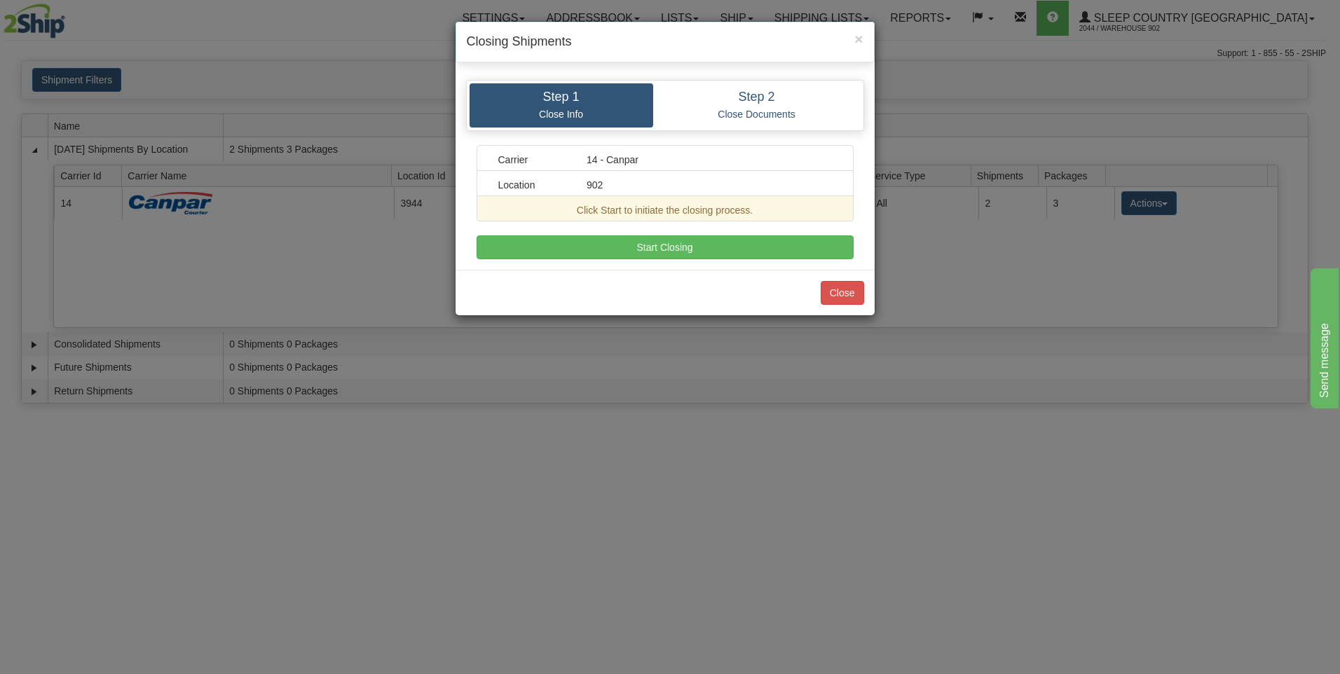
click at [705, 230] on div "Carrier 14 - Canpar Location 902 Click Start to initiate the closing process. A…" at bounding box center [664, 202] width 377 height 114
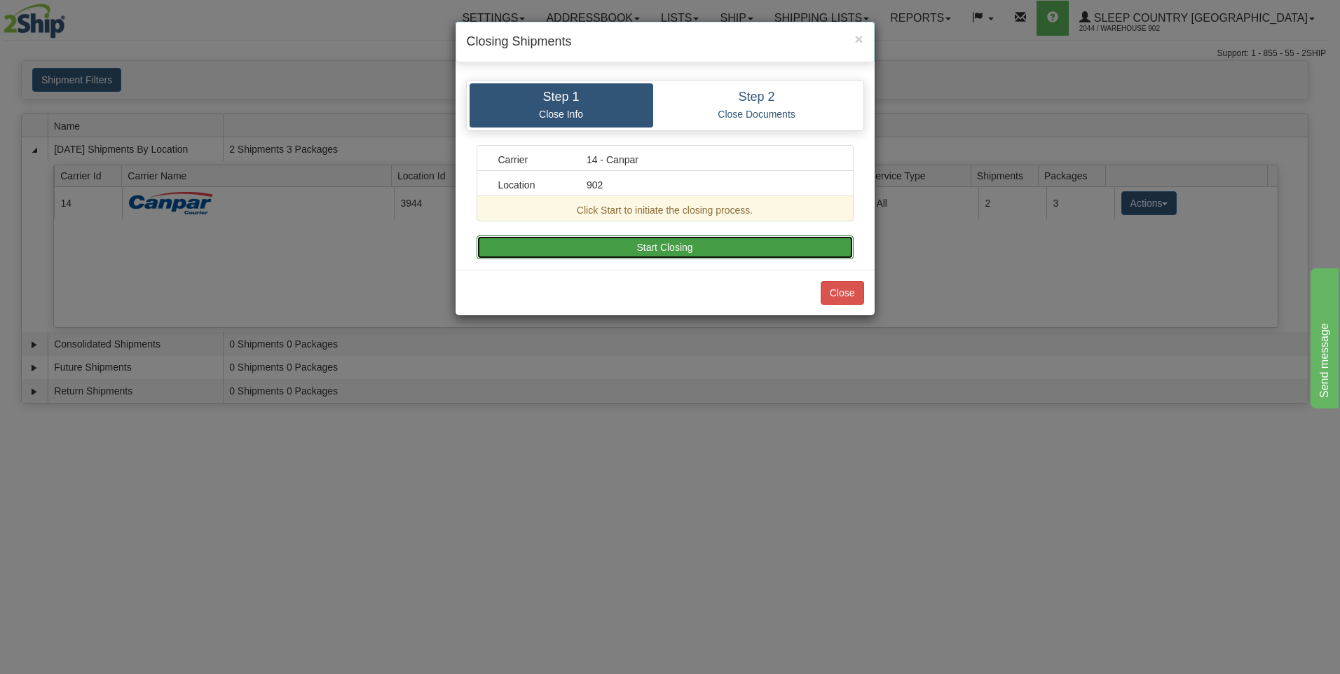
click at [715, 245] on button "Start Closing" at bounding box center [664, 247] width 377 height 24
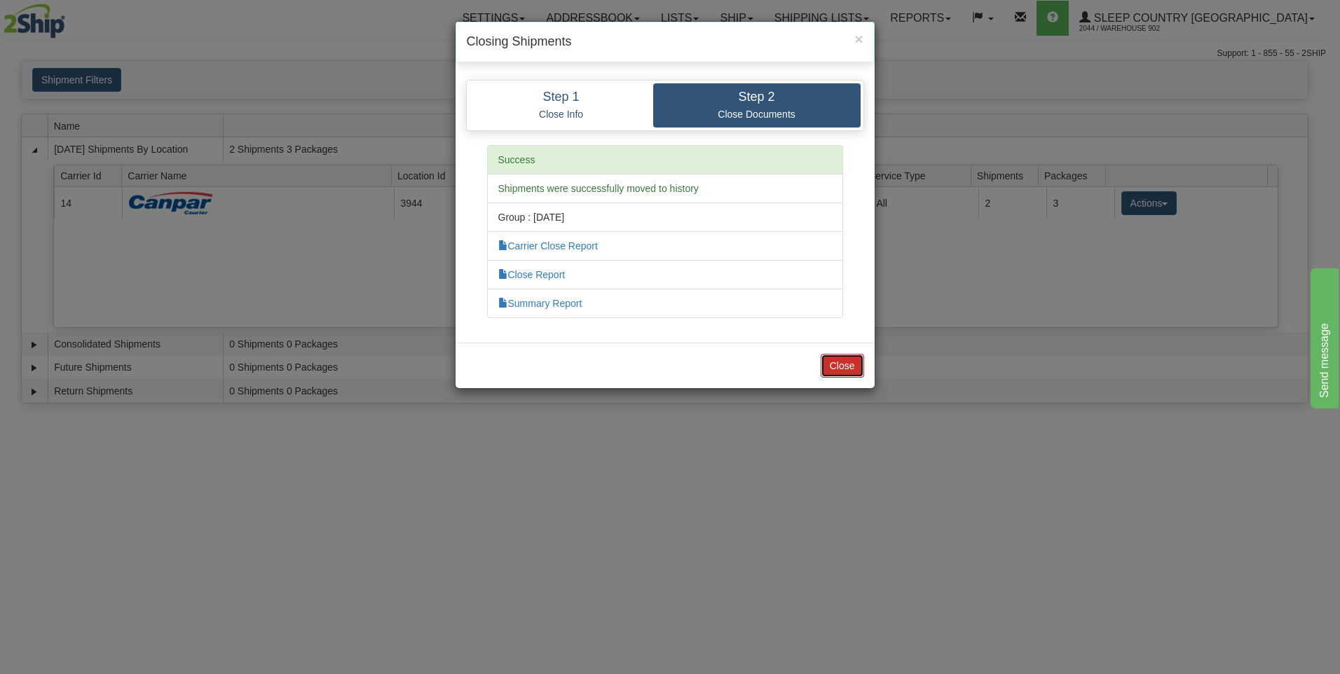
click at [832, 363] on button "Close" at bounding box center [841, 366] width 43 height 24
